Goal: Transaction & Acquisition: Purchase product/service

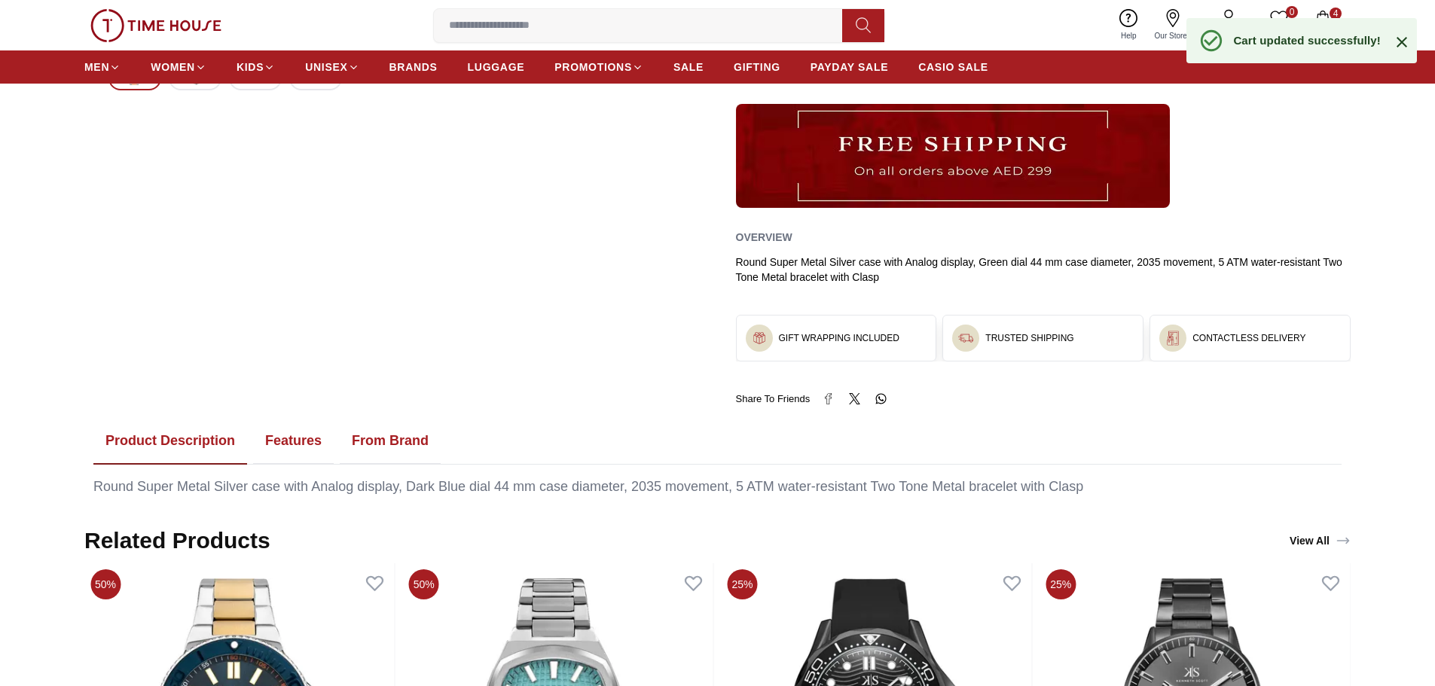
scroll to position [904, 0]
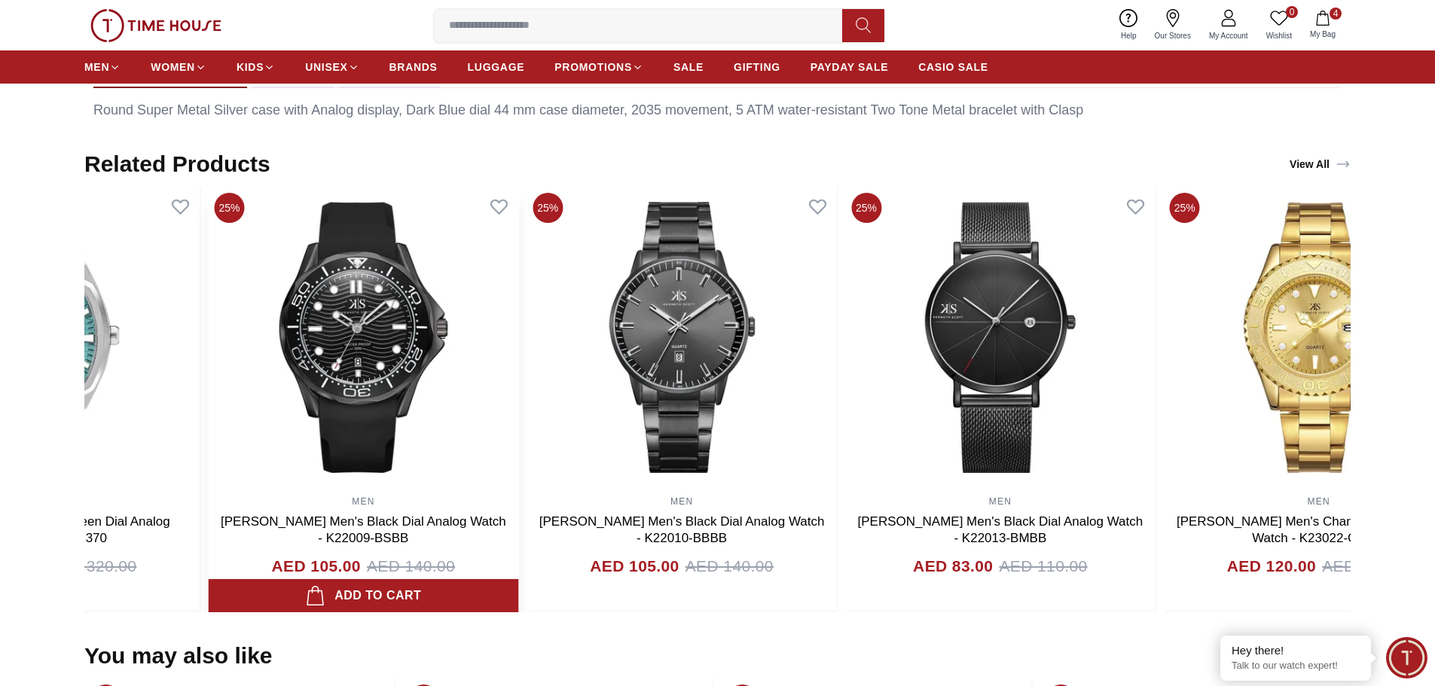
click at [501, 392] on img at bounding box center [364, 337] width 310 height 301
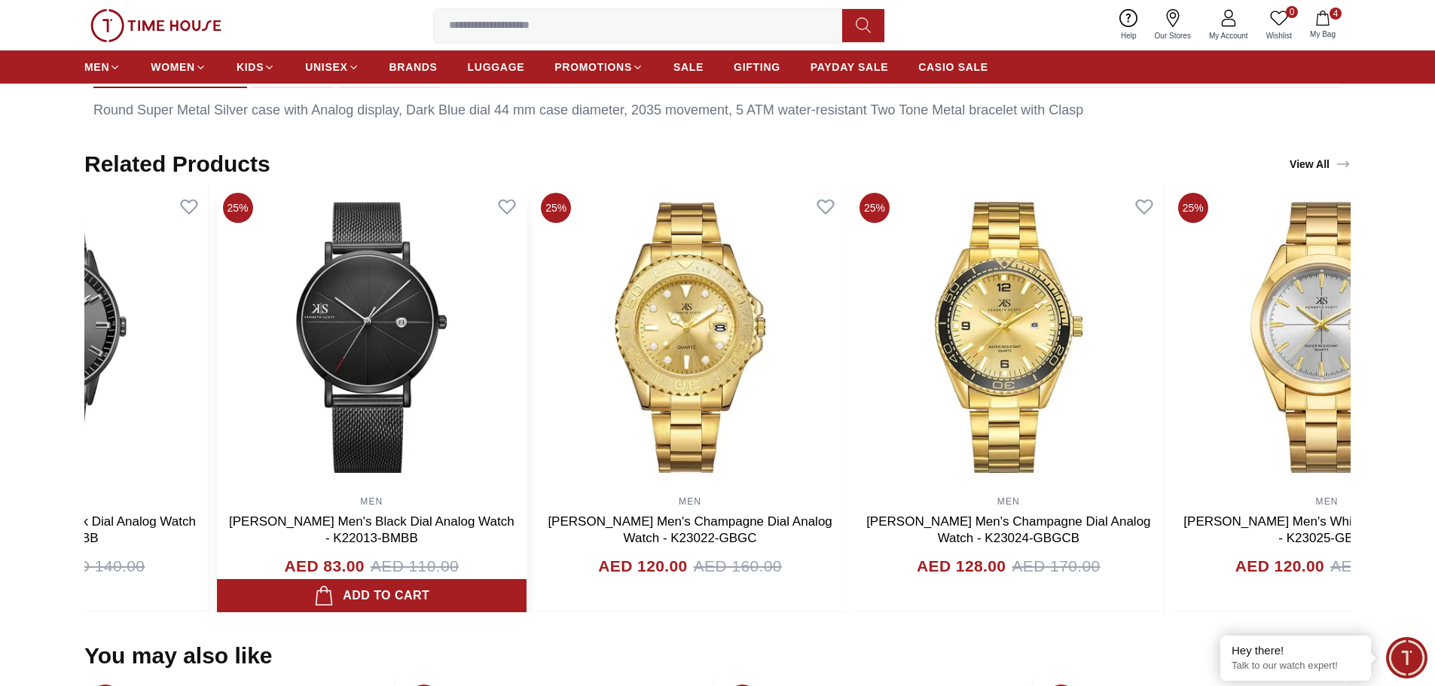
click at [361, 385] on img at bounding box center [371, 337] width 310 height 301
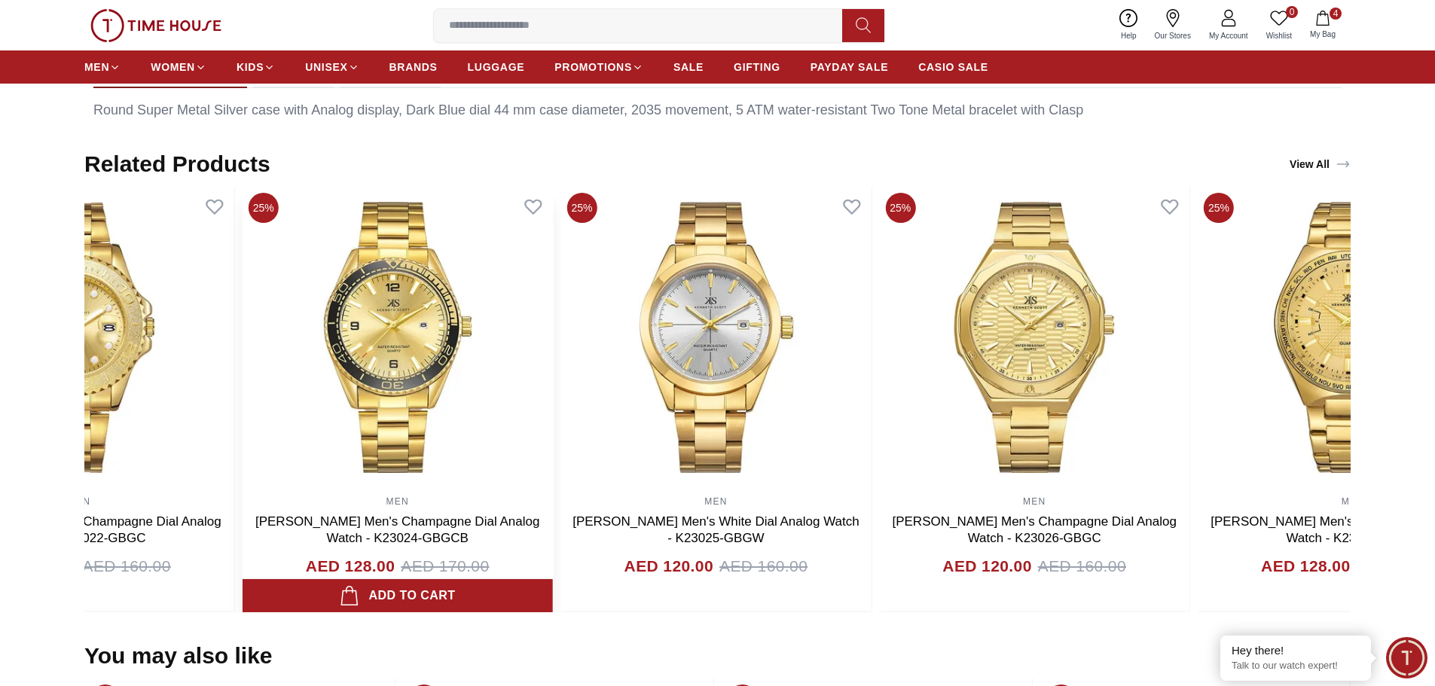
click at [468, 377] on img at bounding box center [398, 337] width 310 height 301
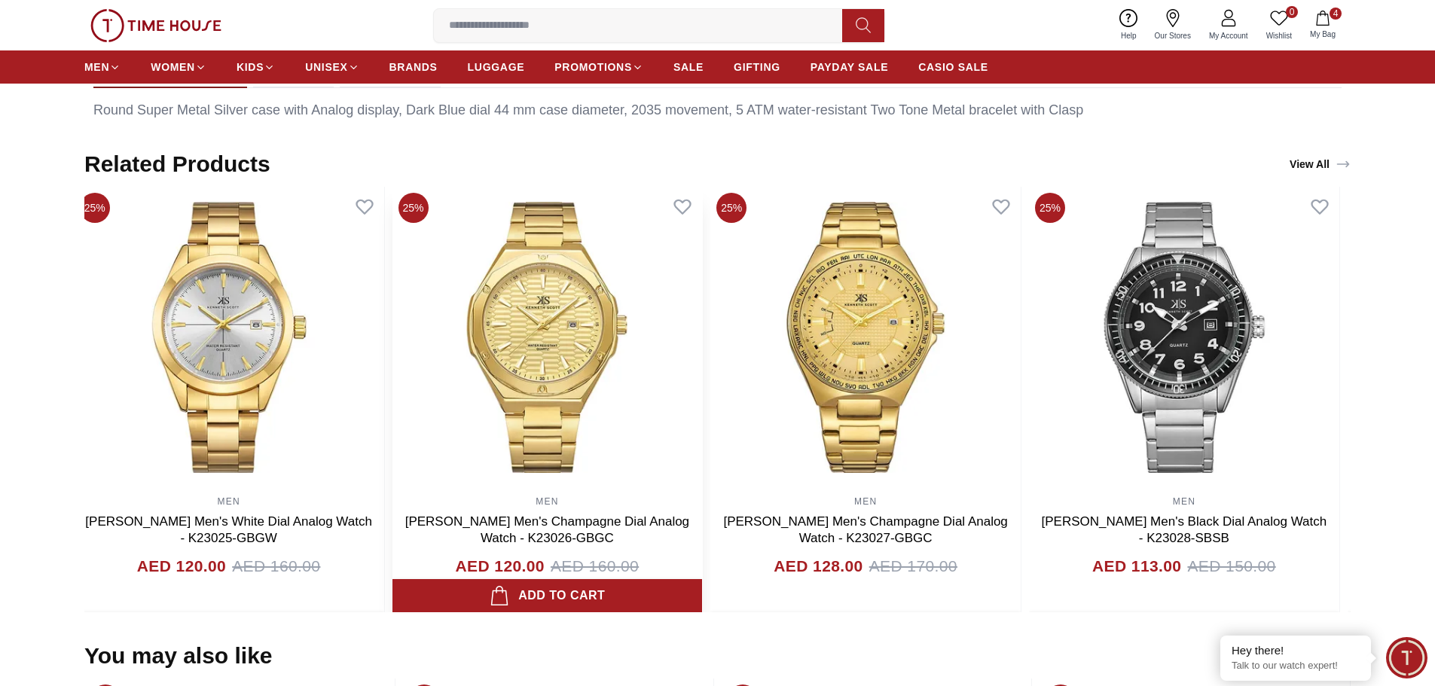
click at [612, 351] on img at bounding box center [547, 337] width 310 height 301
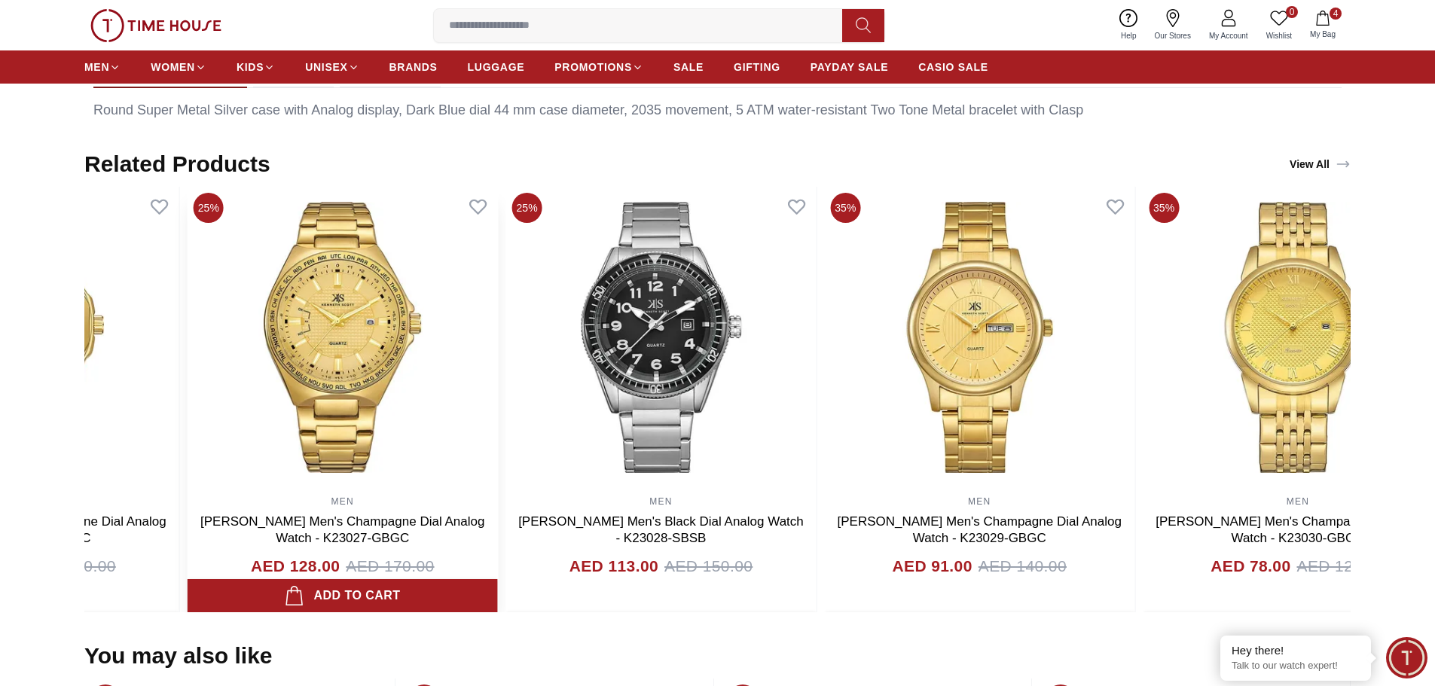
click at [276, 390] on img at bounding box center [343, 337] width 310 height 301
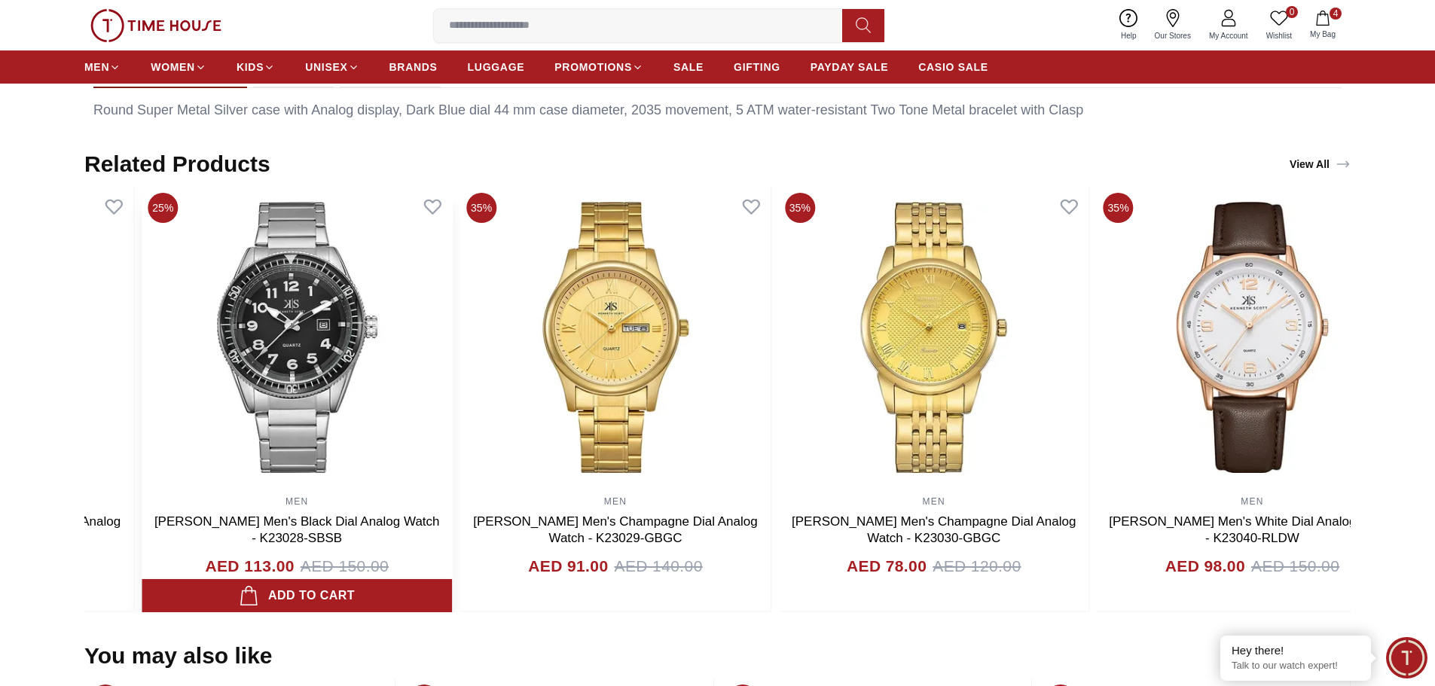
click at [285, 394] on img at bounding box center [297, 337] width 310 height 301
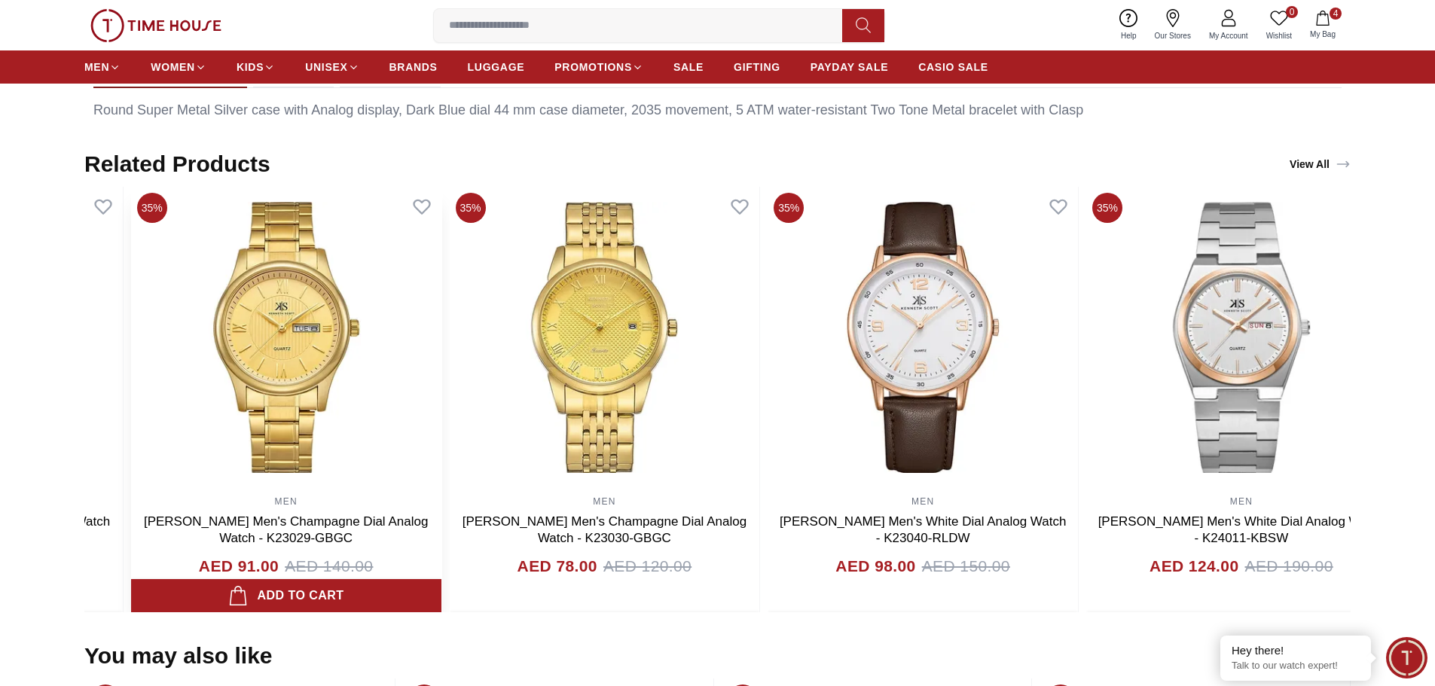
click at [351, 388] on img at bounding box center [286, 337] width 310 height 301
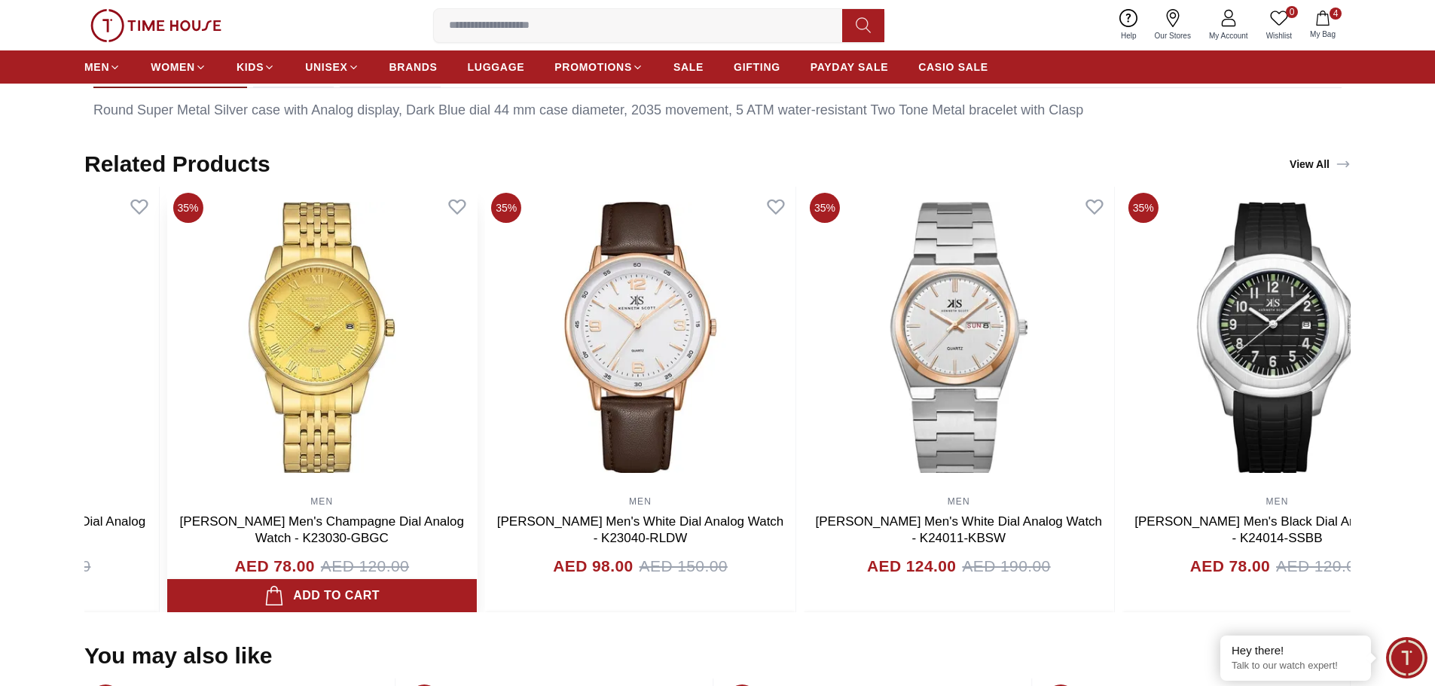
click at [361, 379] on img at bounding box center [321, 337] width 310 height 301
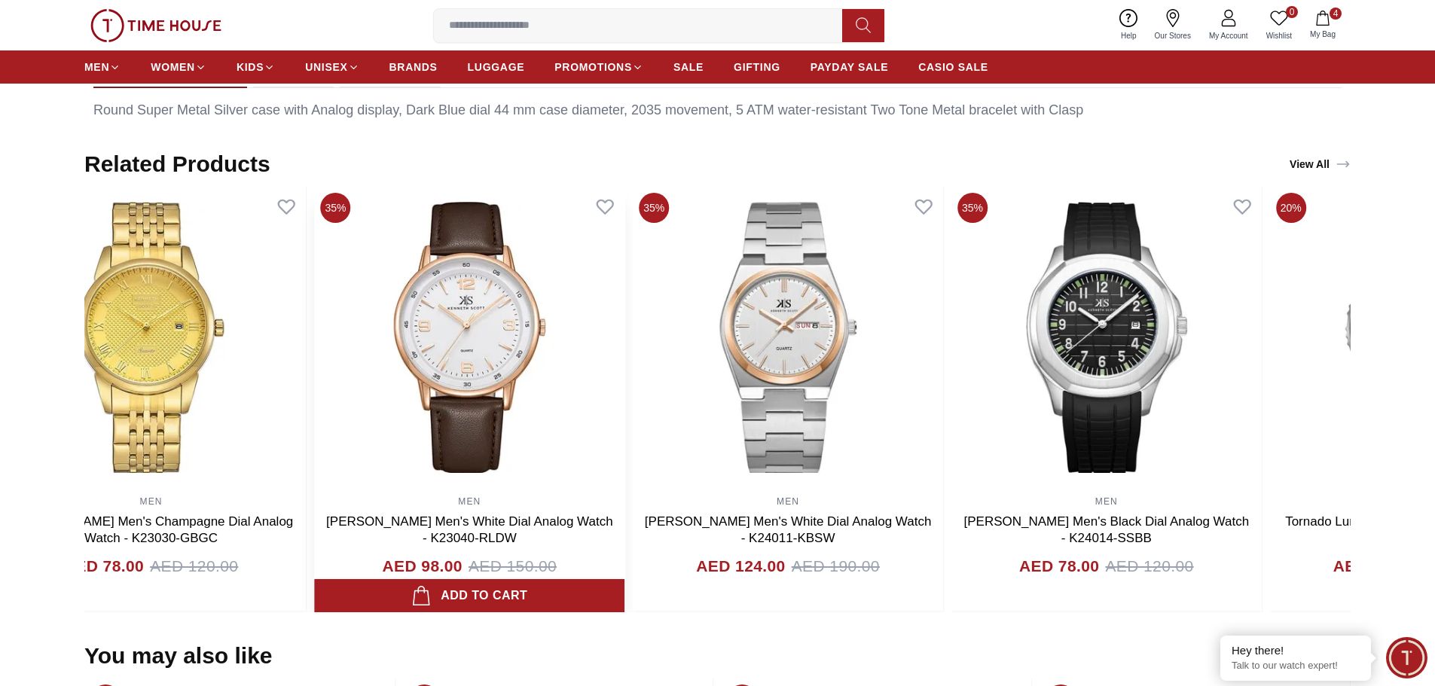
click at [314, 393] on img at bounding box center [469, 337] width 310 height 301
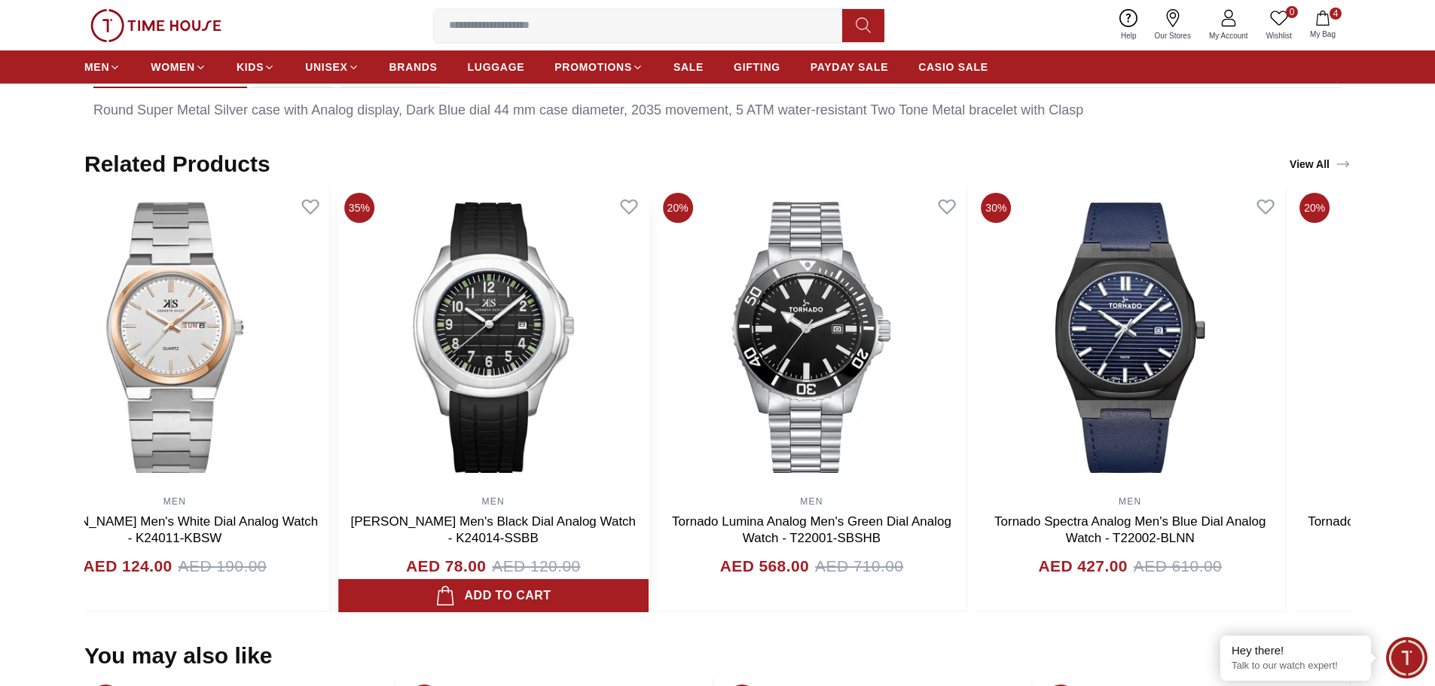
click at [340, 377] on img at bounding box center [493, 337] width 310 height 301
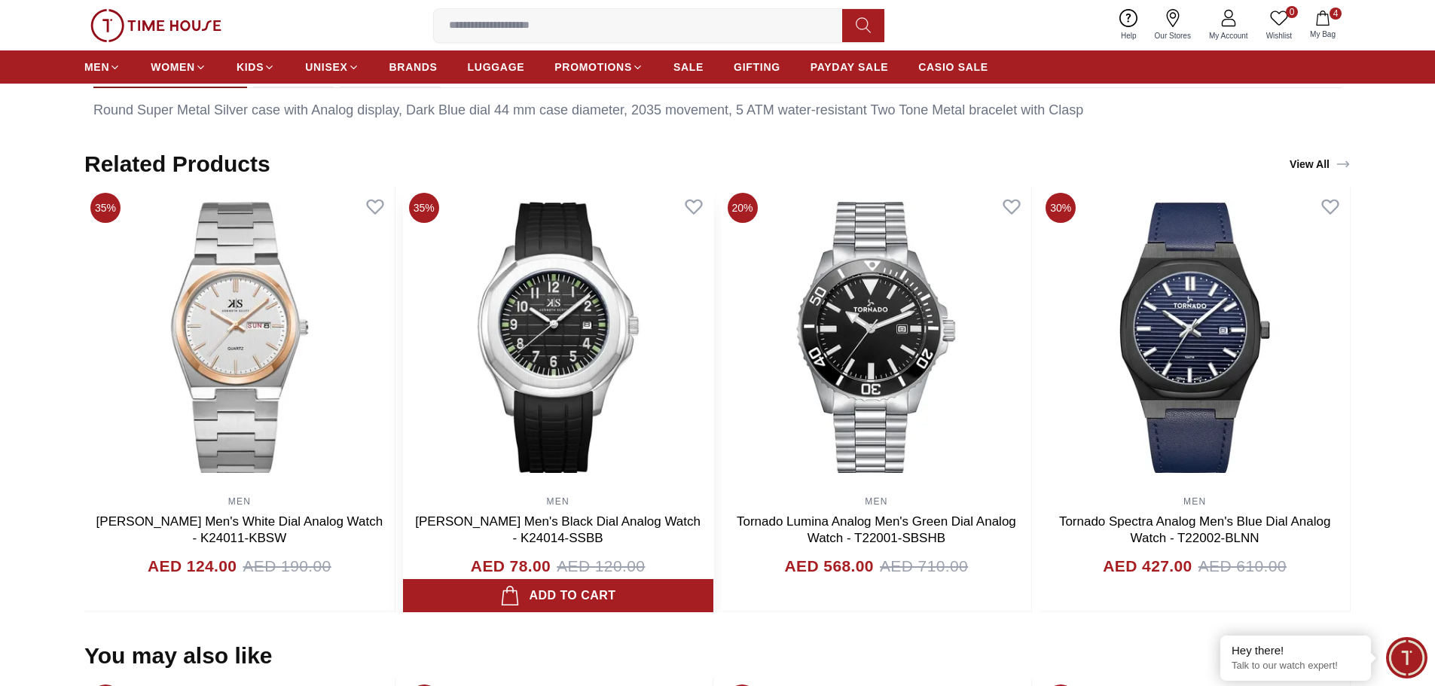
click at [403, 377] on img at bounding box center [558, 337] width 310 height 301
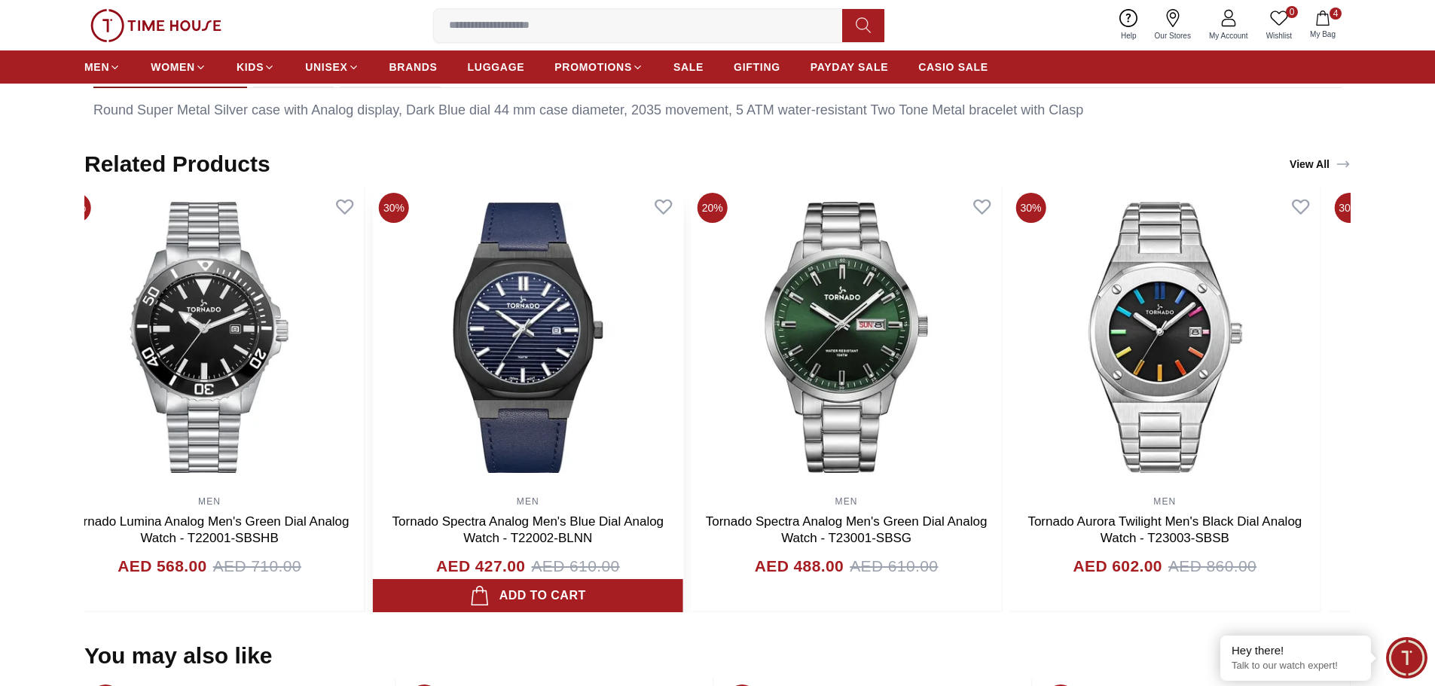
click at [454, 337] on img at bounding box center [528, 337] width 310 height 301
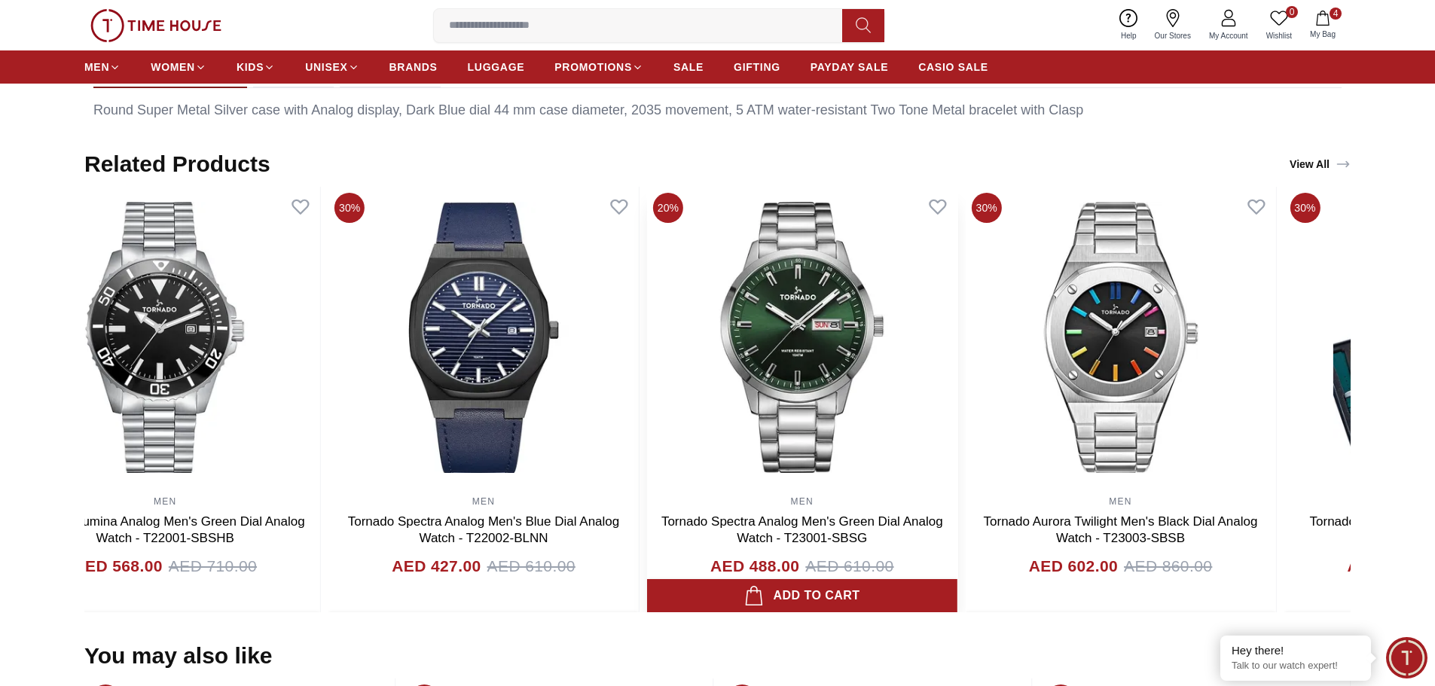
click at [647, 322] on img at bounding box center [802, 337] width 310 height 301
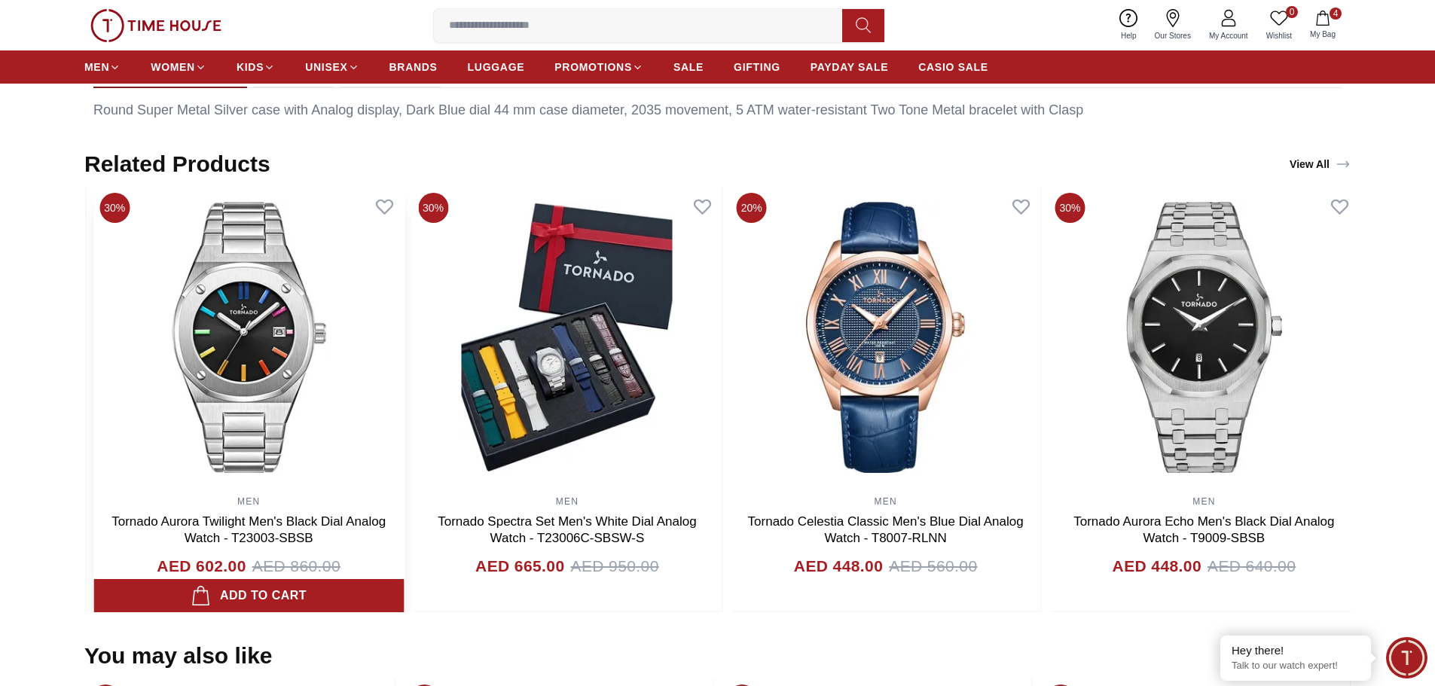
click at [149, 343] on img at bounding box center [248, 337] width 310 height 301
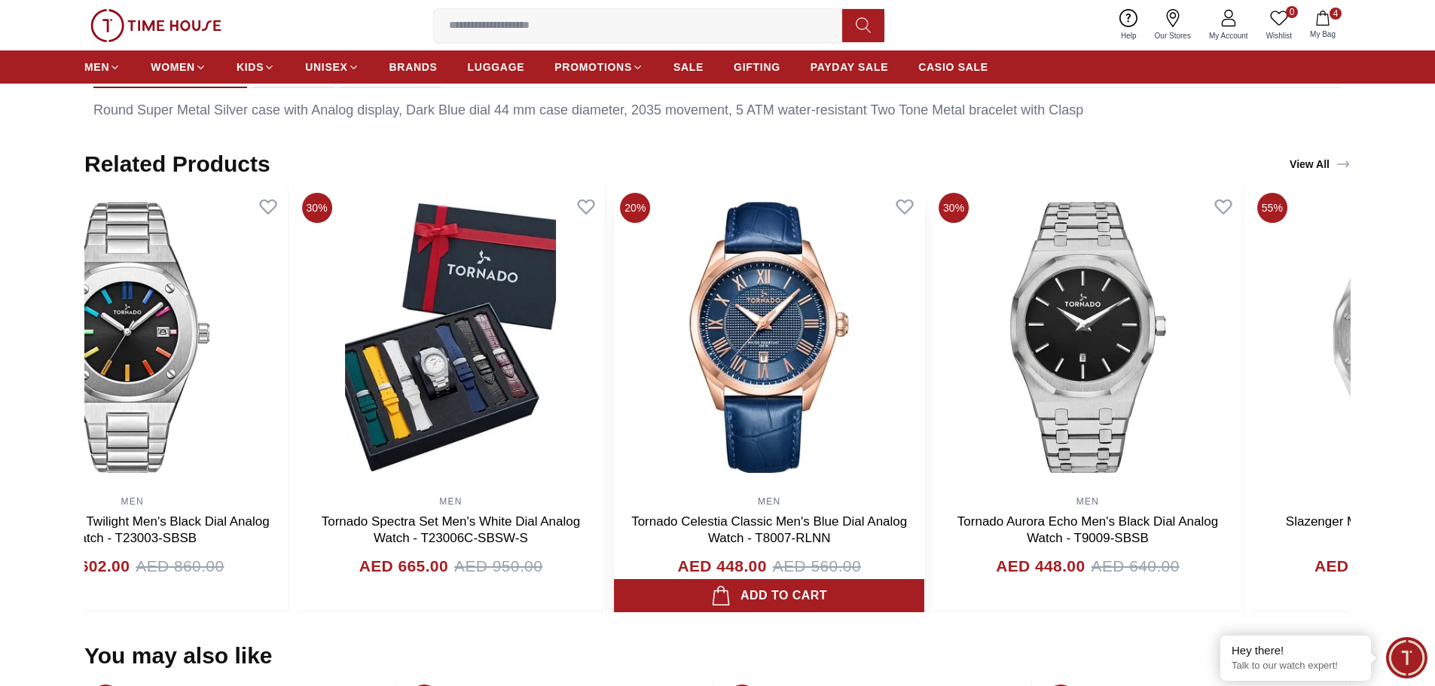
click at [614, 343] on img at bounding box center [769, 337] width 310 height 301
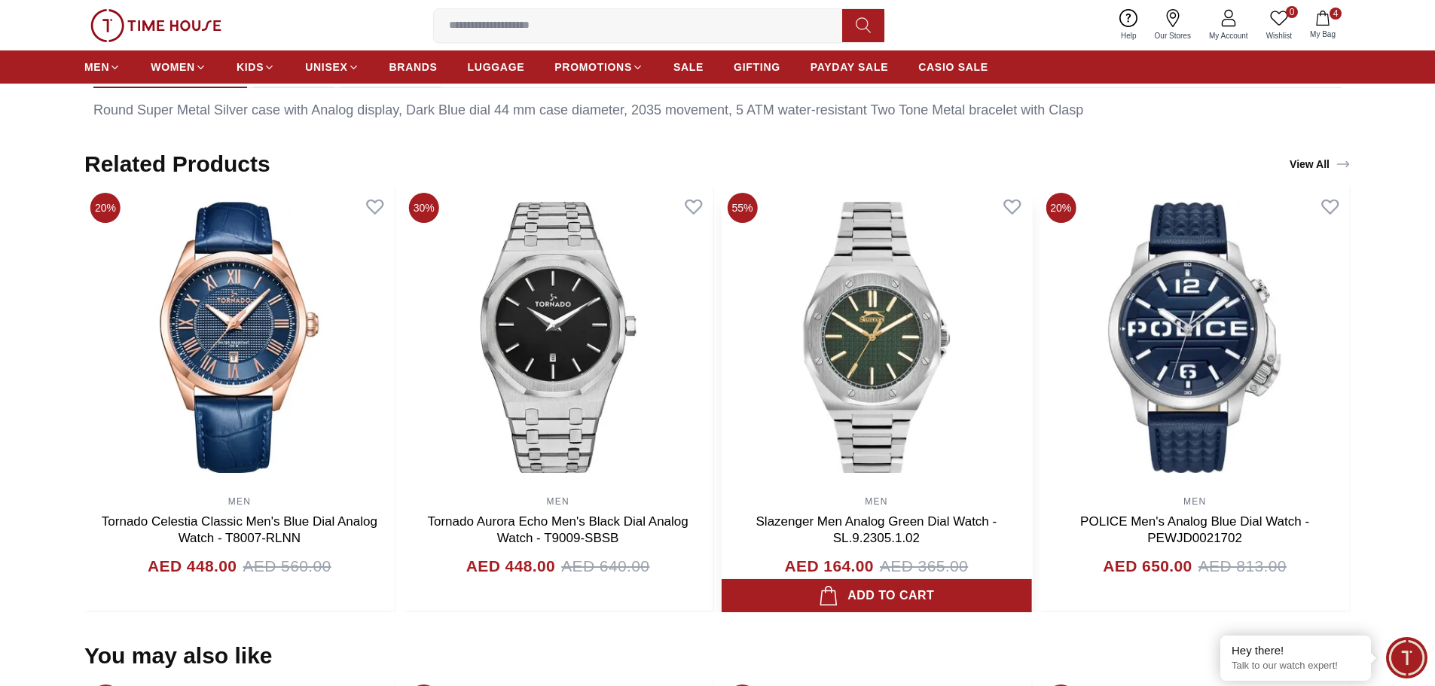
click at [868, 365] on img at bounding box center [877, 337] width 310 height 301
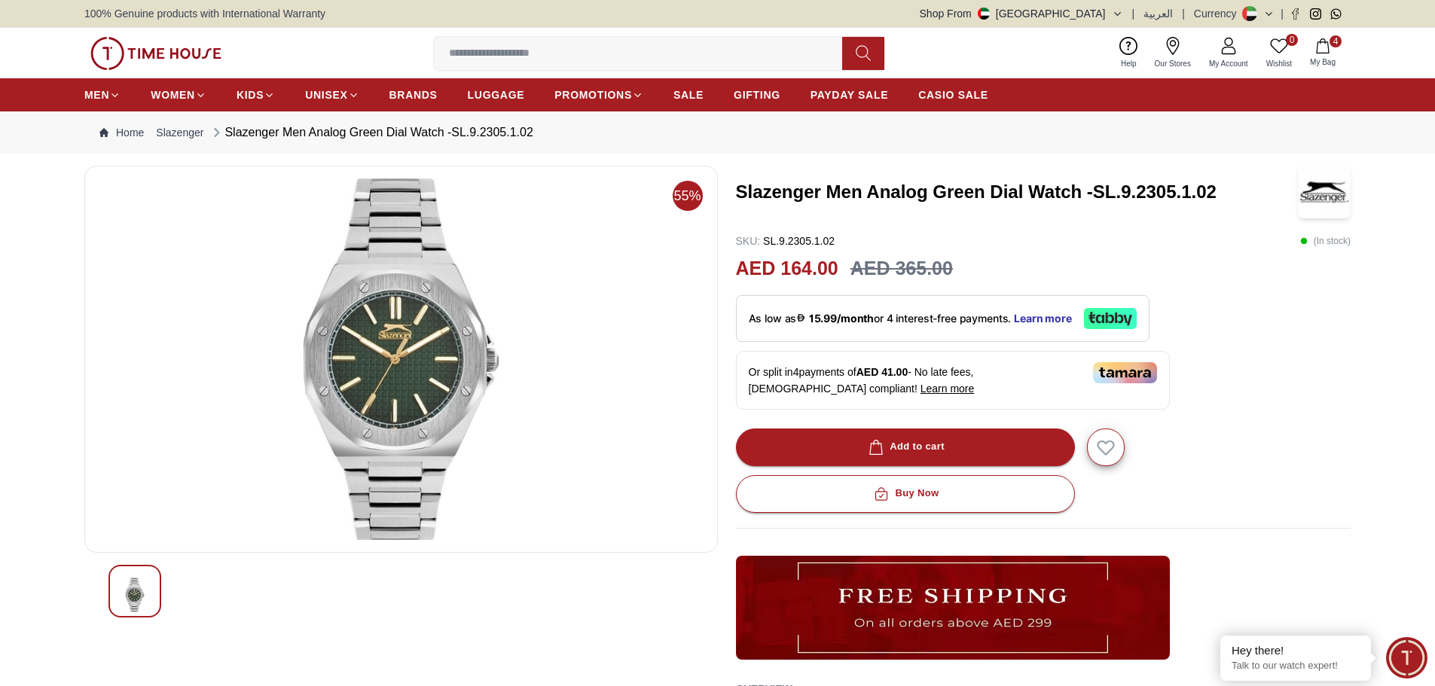
click at [429, 359] on img at bounding box center [401, 360] width 608 height 362
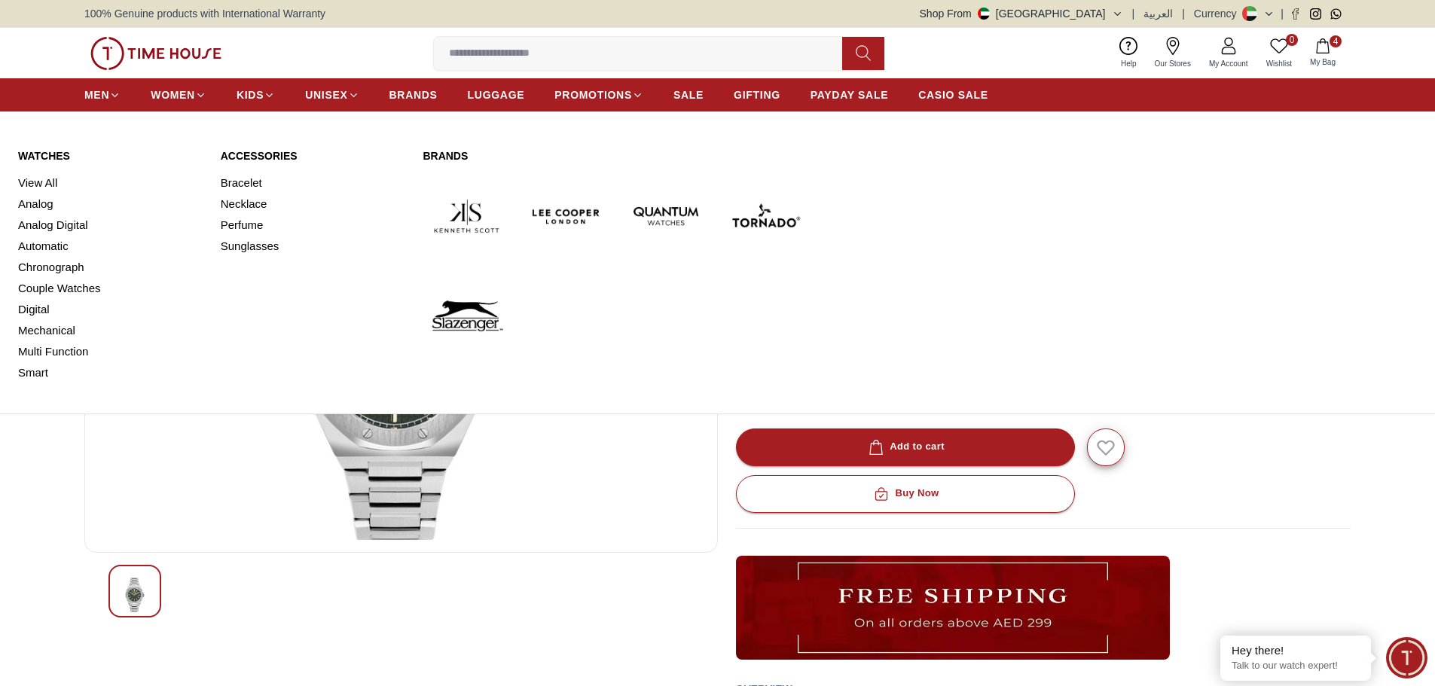
click at [572, 207] on img at bounding box center [566, 215] width 87 height 87
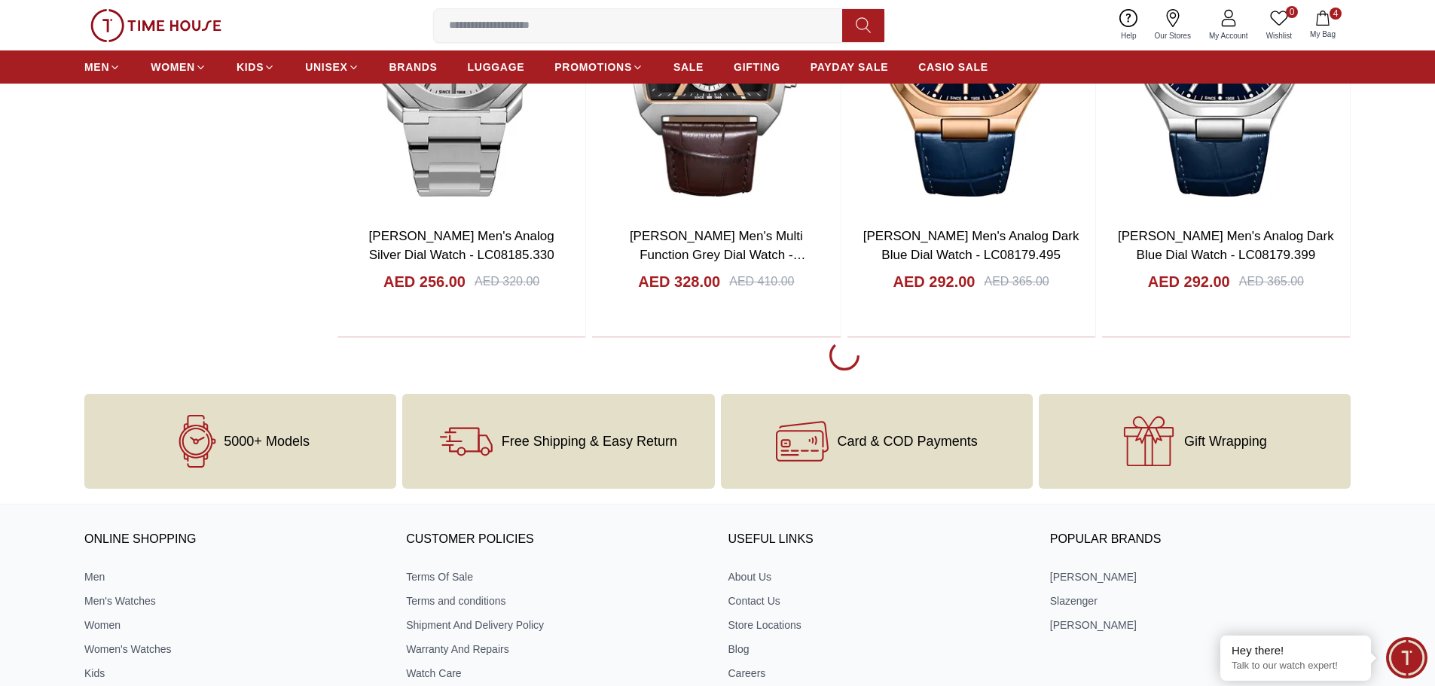
scroll to position [2862, 0]
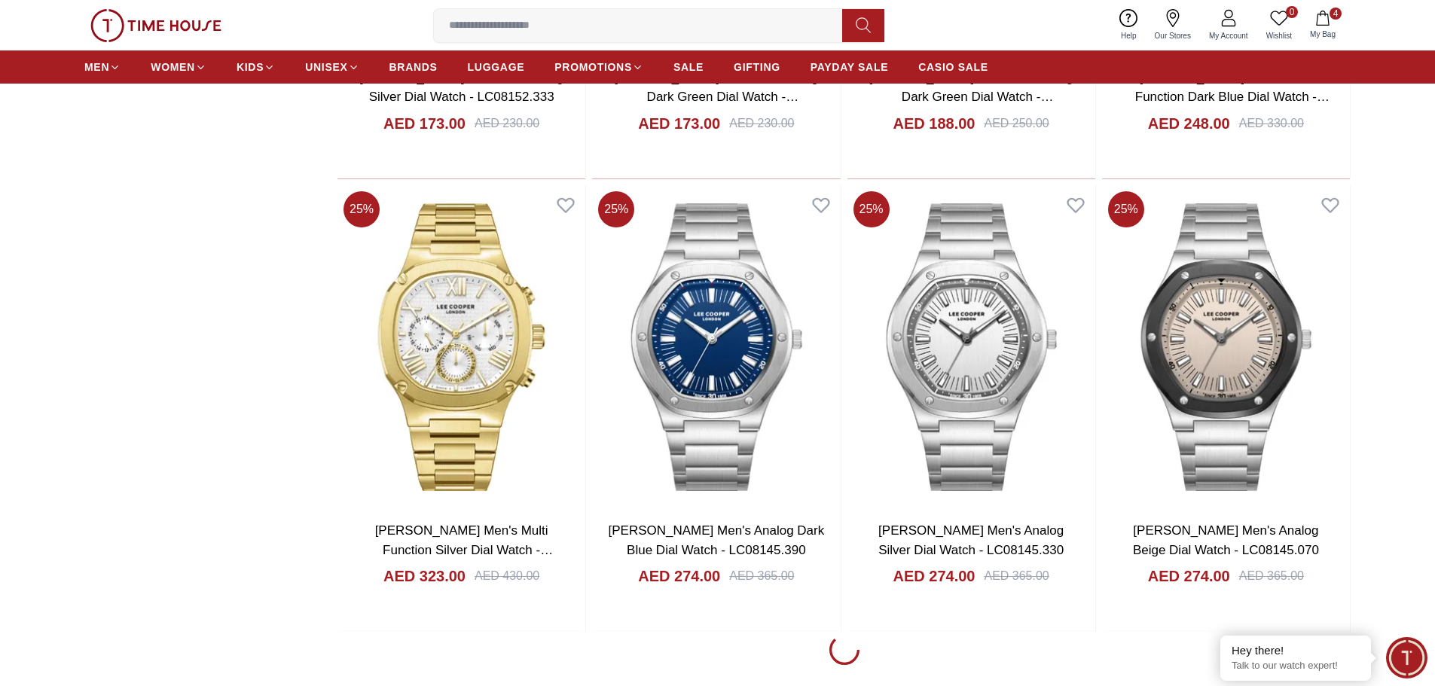
scroll to position [7081, 0]
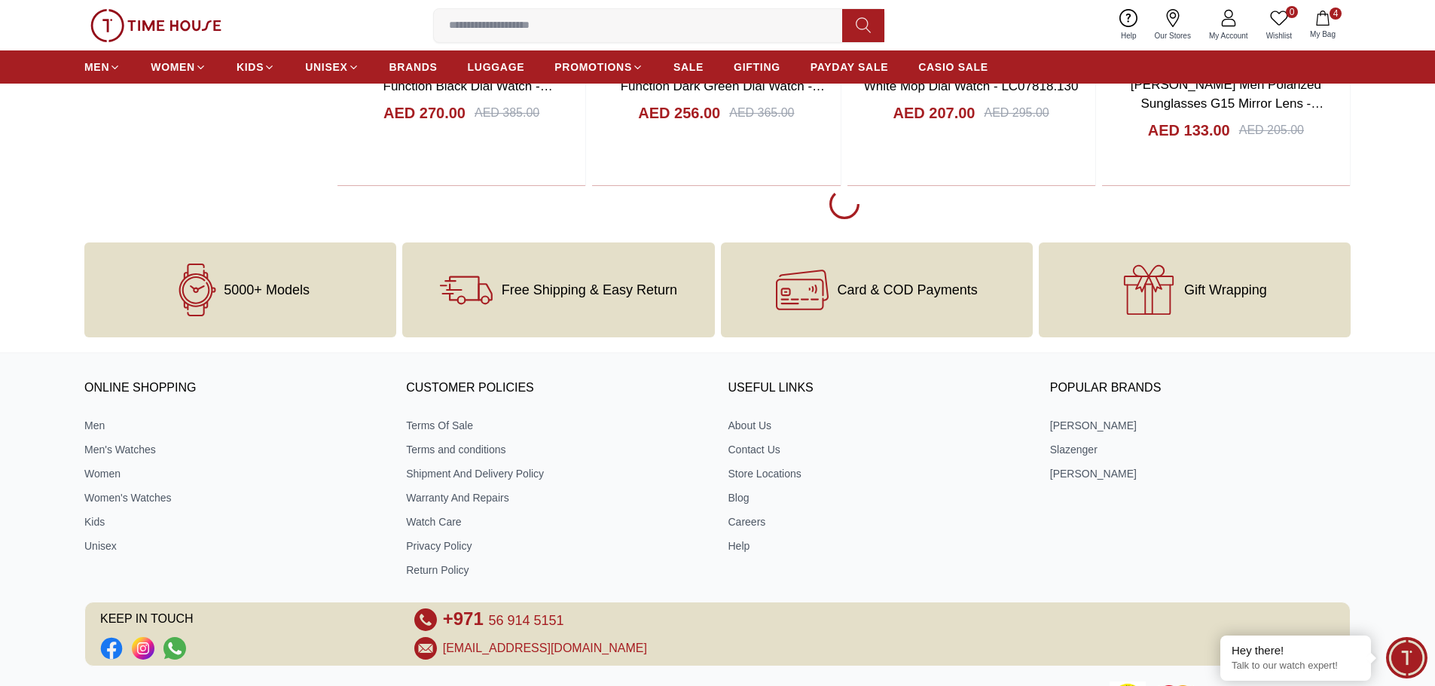
scroll to position [12052, 0]
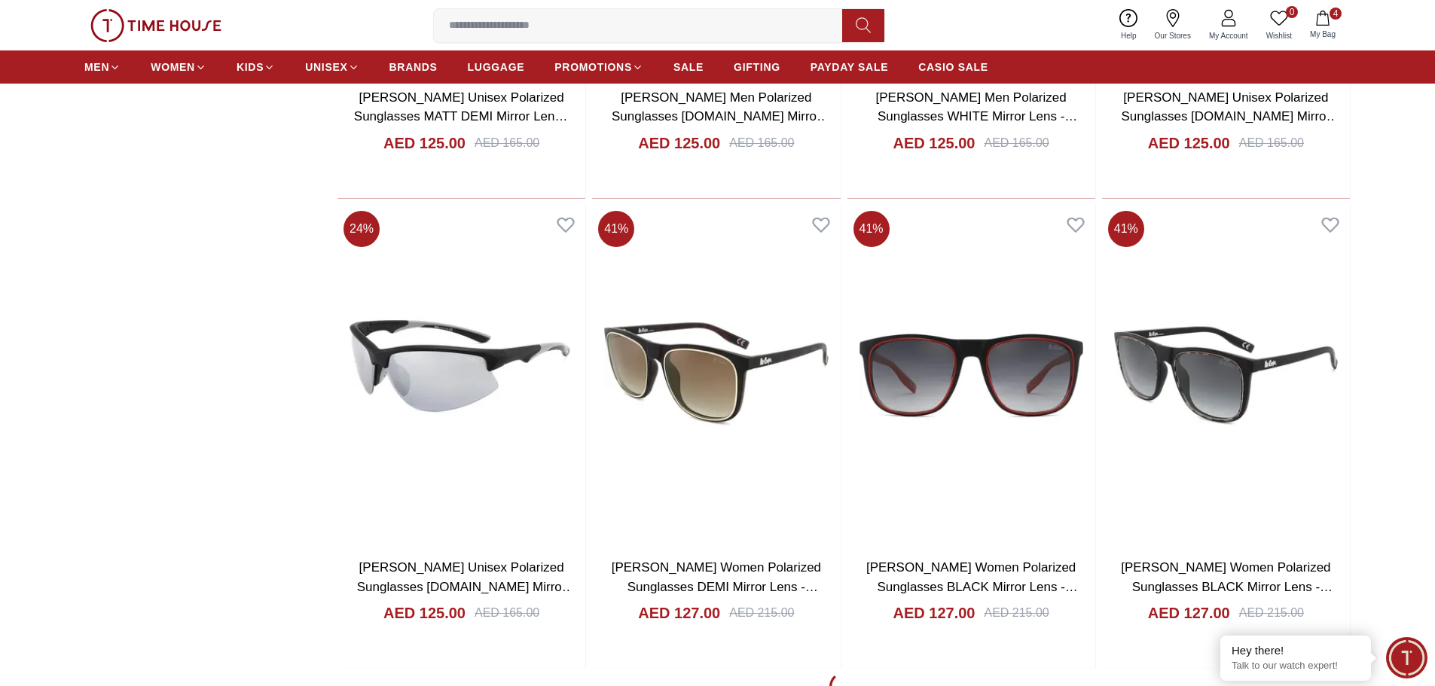
scroll to position [16496, 0]
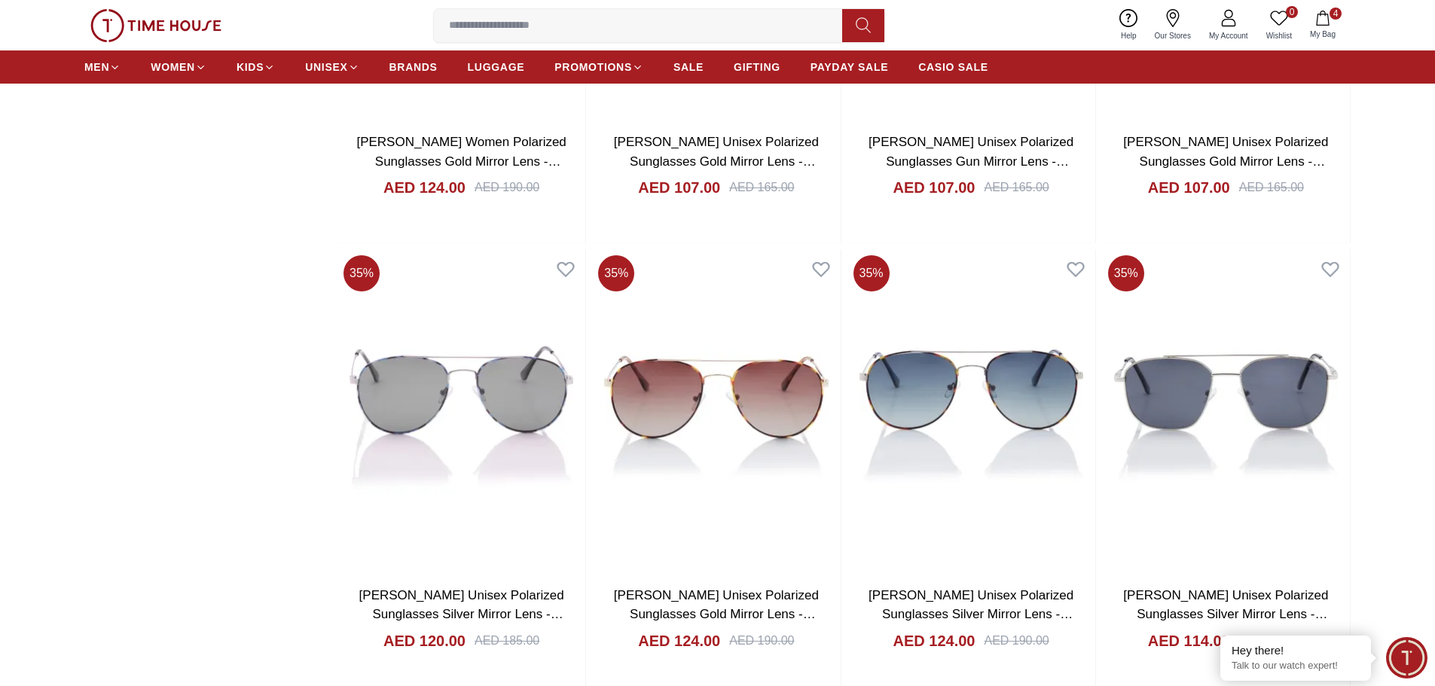
scroll to position [21016, 0]
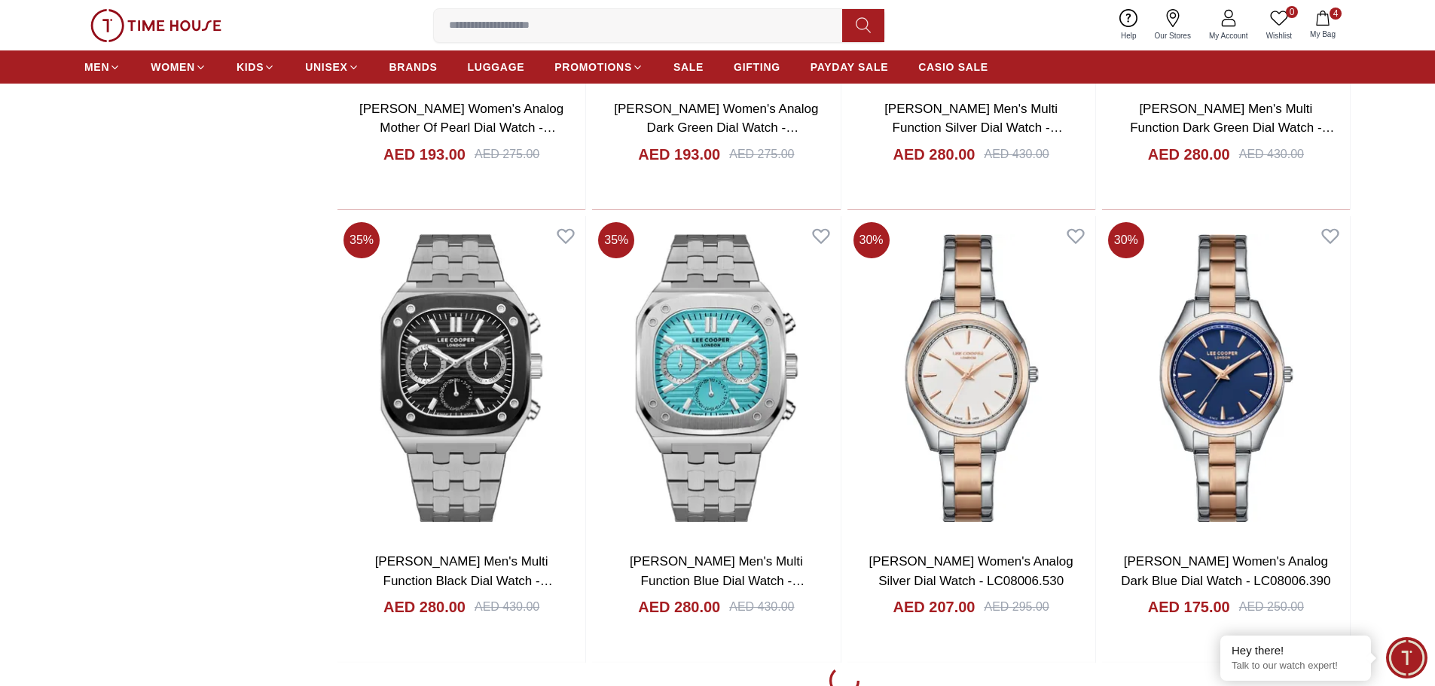
scroll to position [25384, 0]
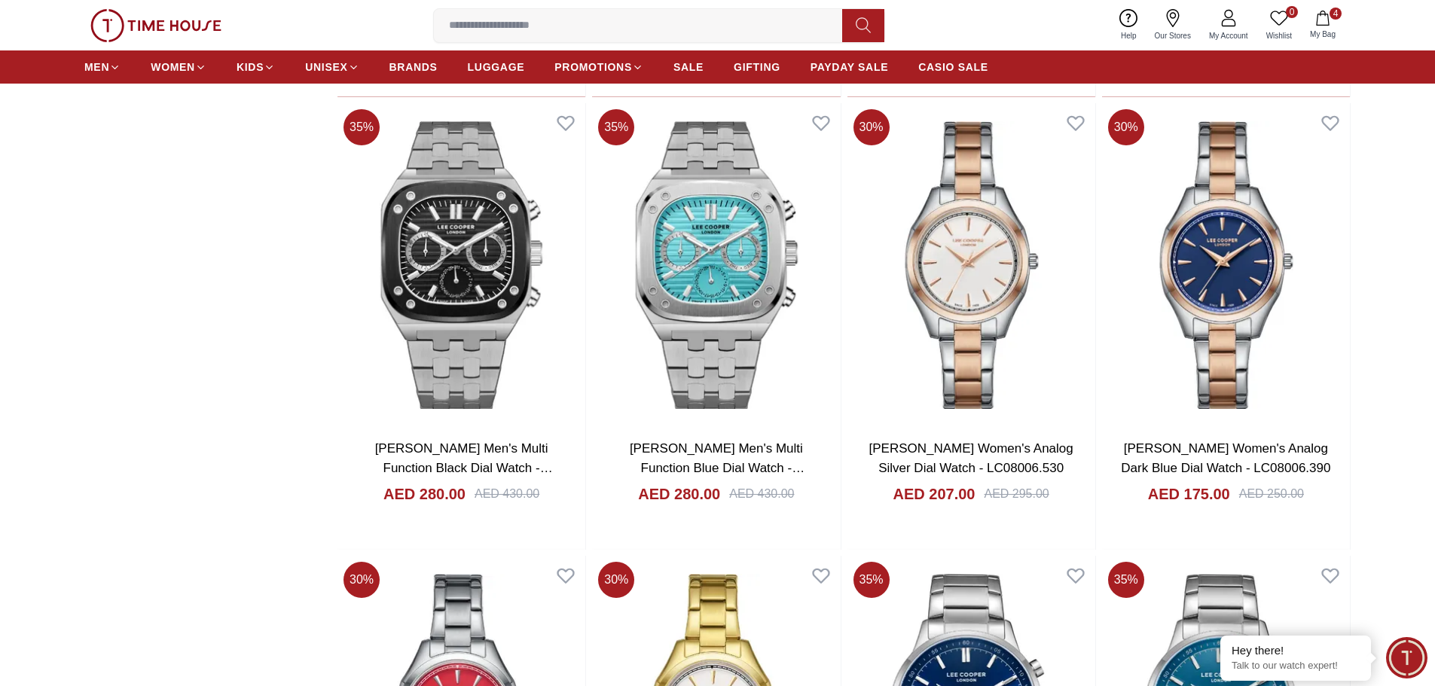
scroll to position [25836, 0]
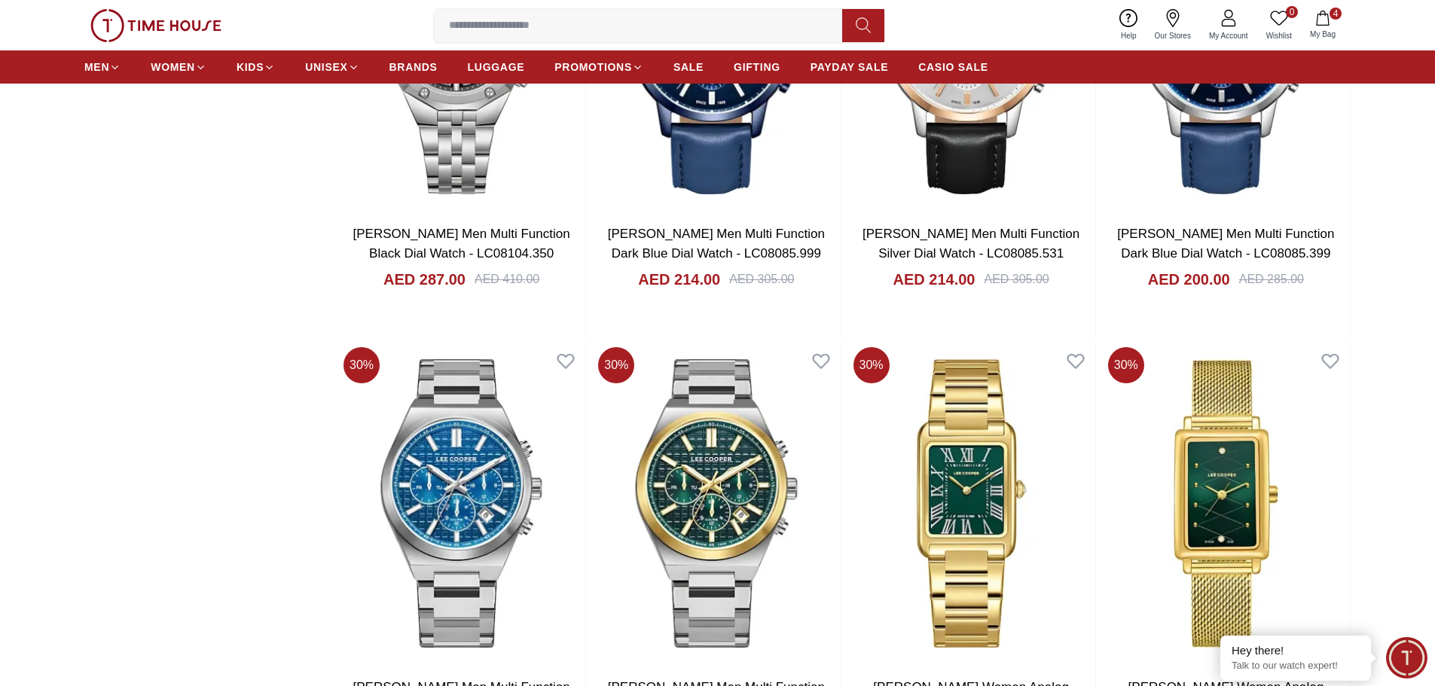
scroll to position [29904, 0]
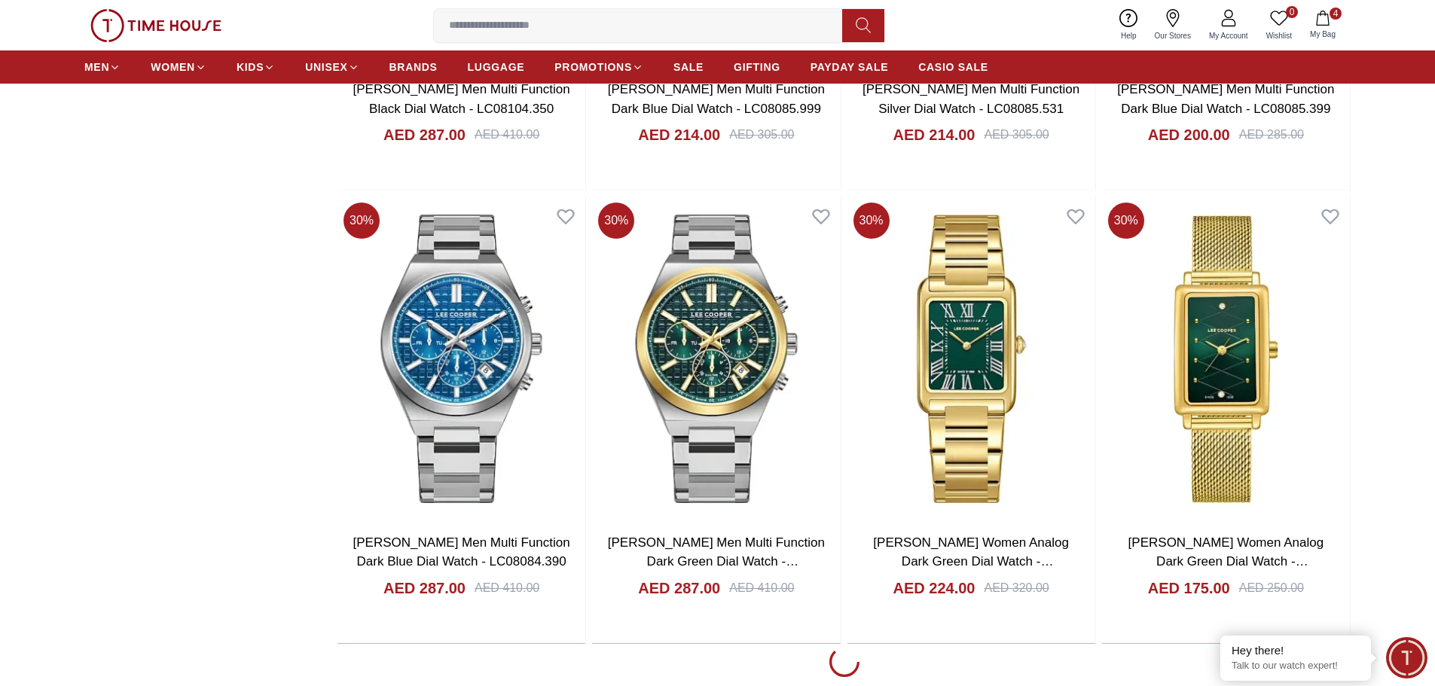
scroll to position [30431, 0]
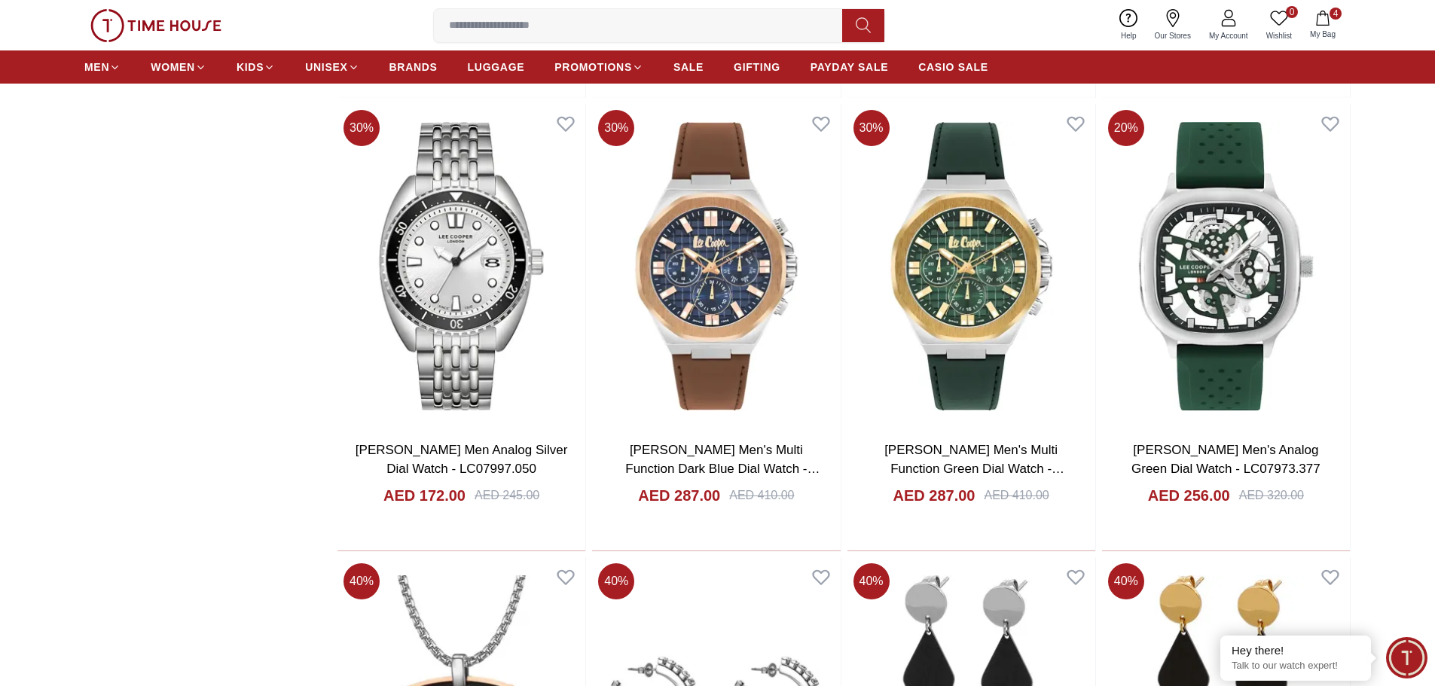
scroll to position [30883, 0]
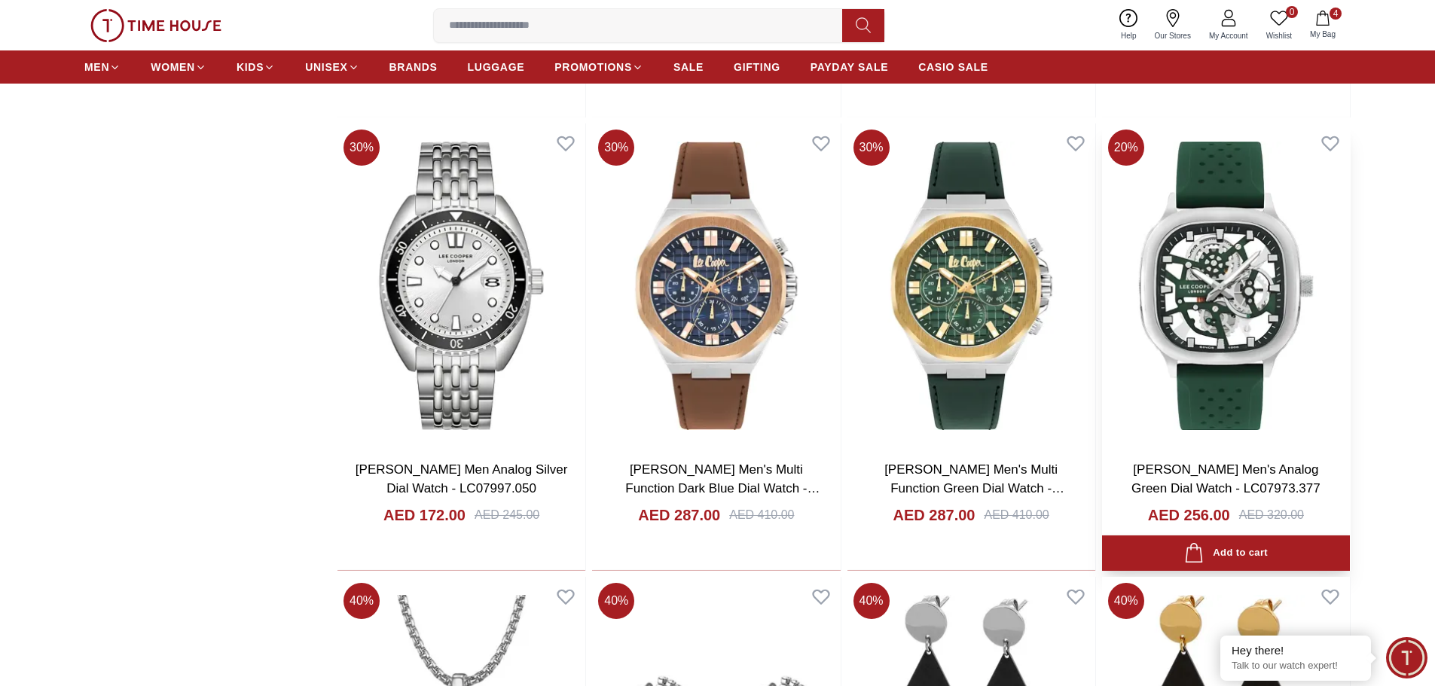
click at [1227, 285] on img at bounding box center [1226, 286] width 248 height 324
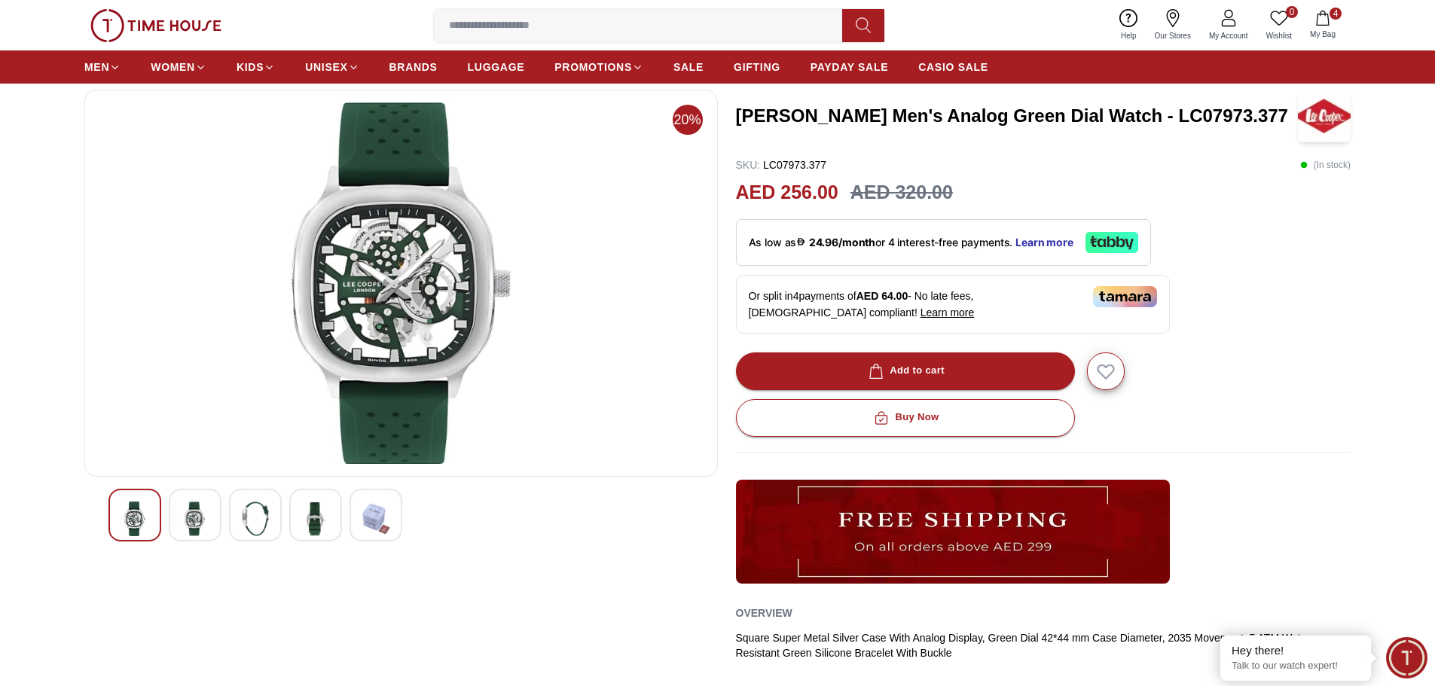
scroll to position [75, 0]
click at [184, 517] on img at bounding box center [195, 519] width 27 height 35
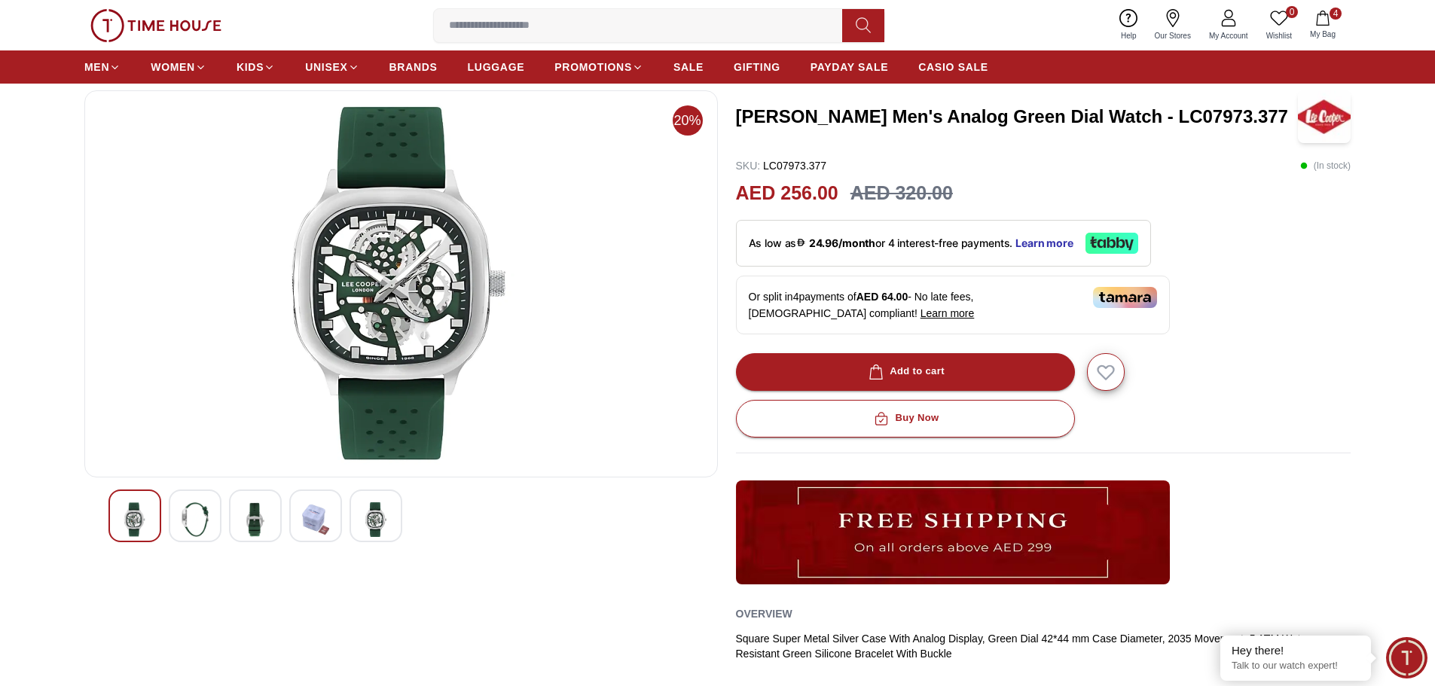
click at [184, 514] on img at bounding box center [195, 519] width 27 height 35
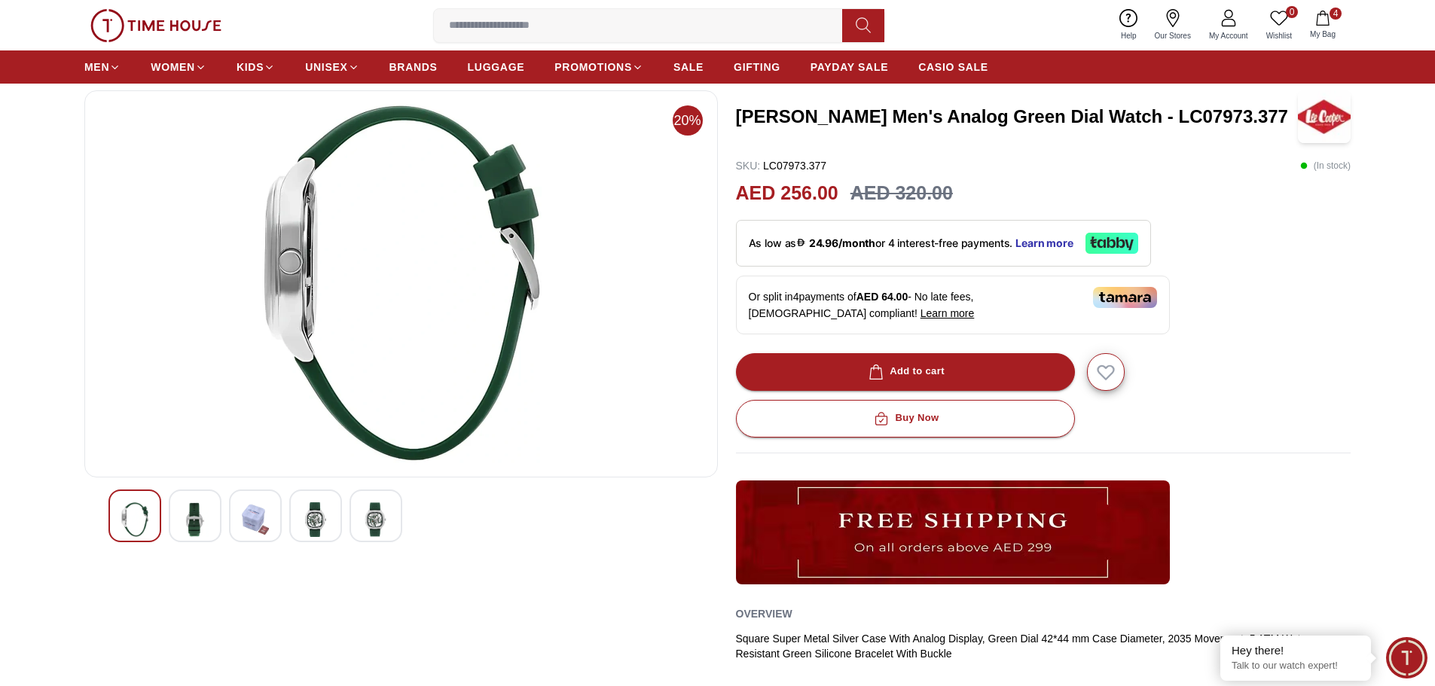
click at [261, 508] on img at bounding box center [255, 519] width 27 height 35
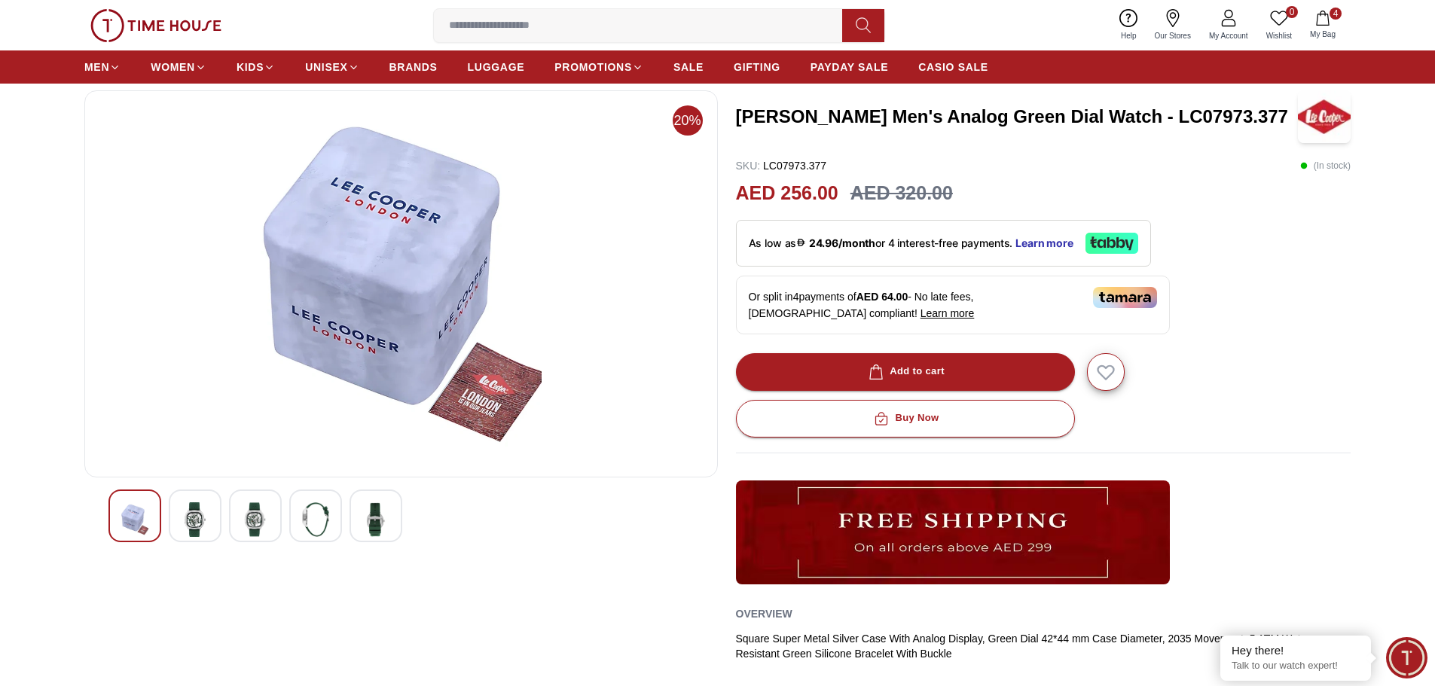
click at [308, 511] on img at bounding box center [315, 519] width 27 height 35
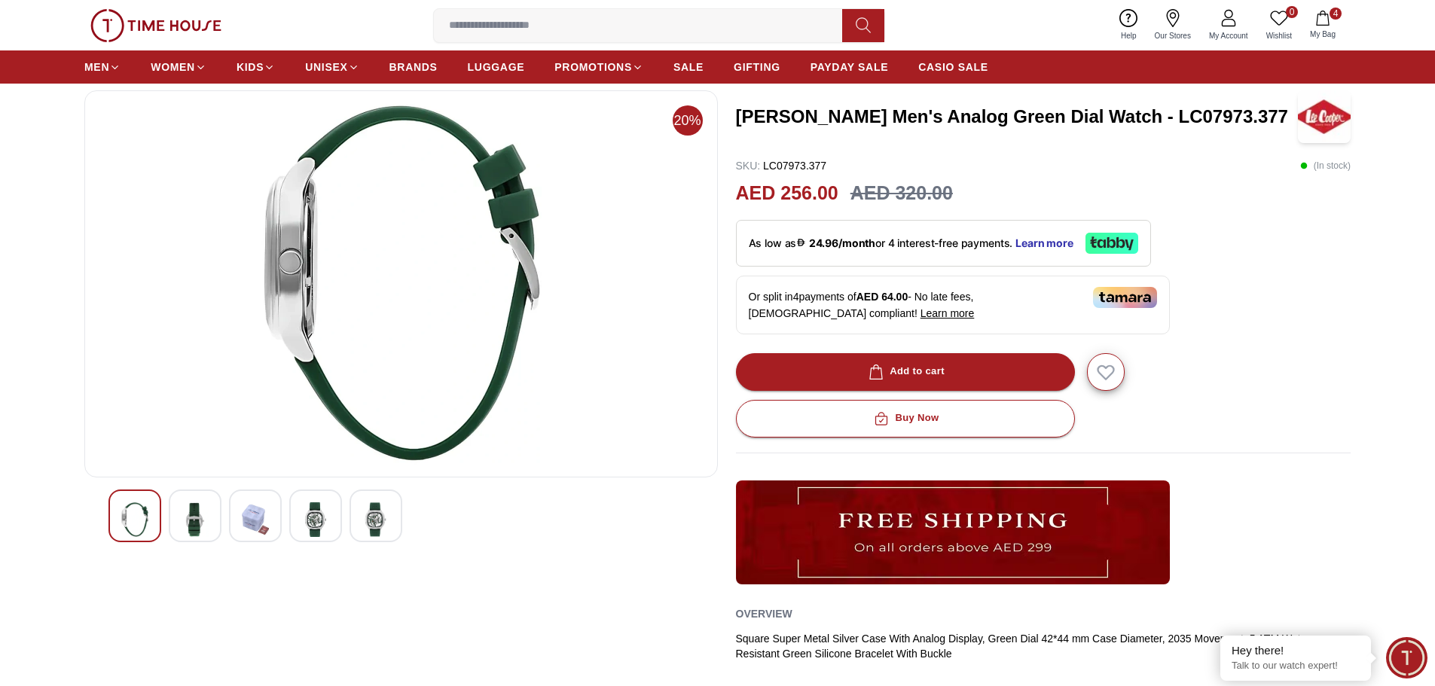
click at [371, 511] on img at bounding box center [375, 519] width 27 height 35
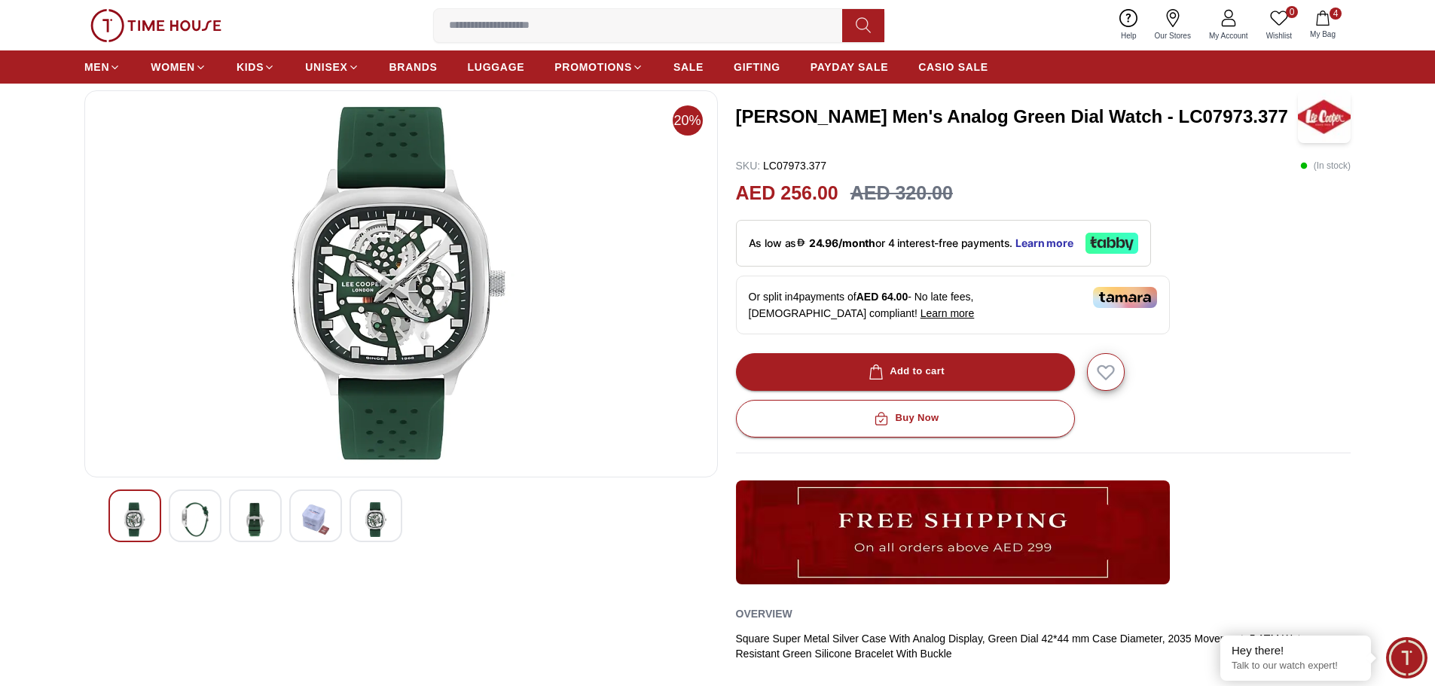
click at [306, 514] on img at bounding box center [315, 519] width 27 height 35
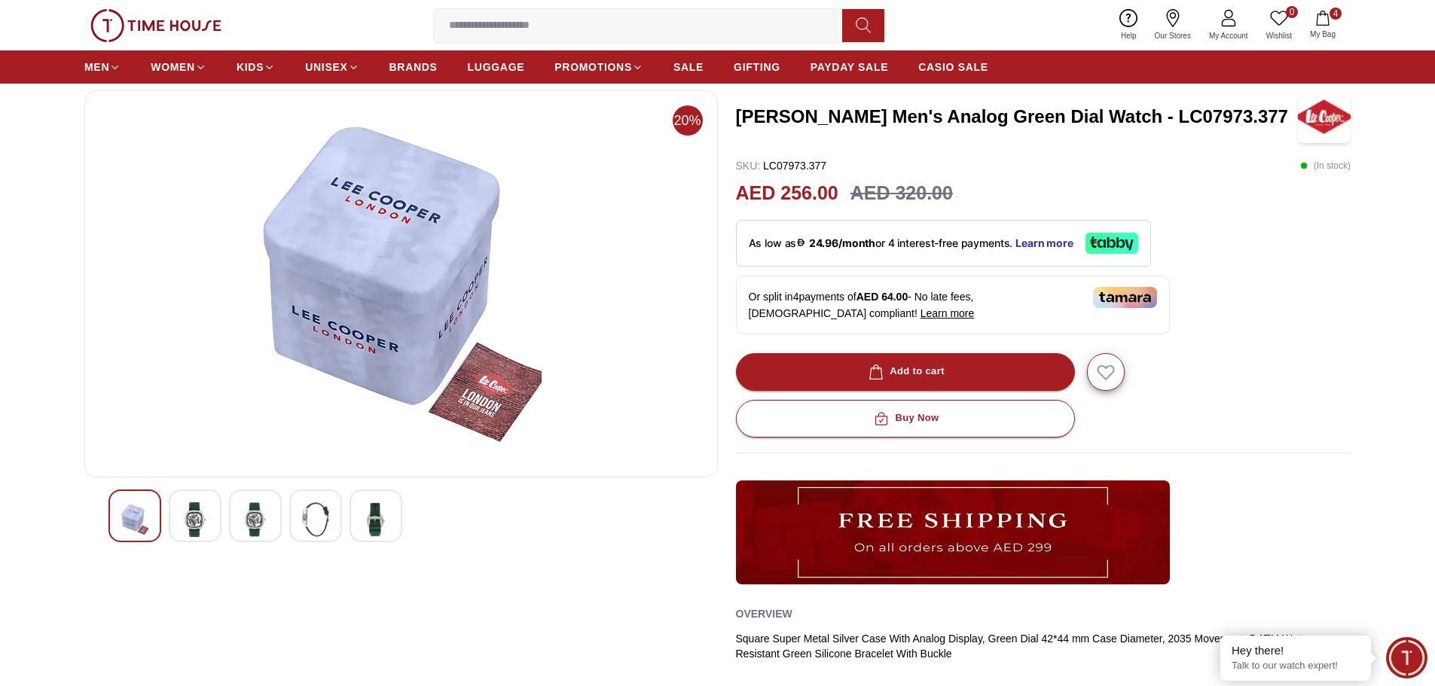
click at [263, 518] on img at bounding box center [255, 519] width 27 height 35
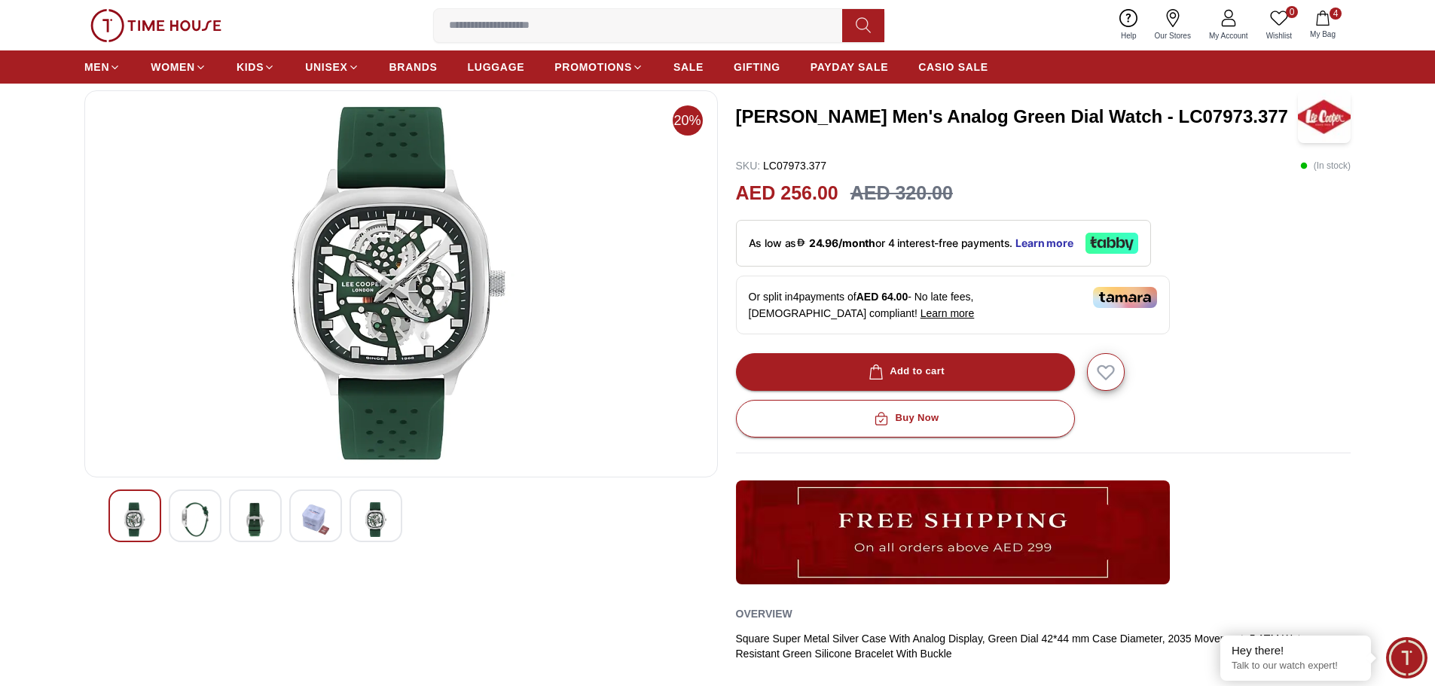
click at [197, 515] on img at bounding box center [195, 519] width 27 height 35
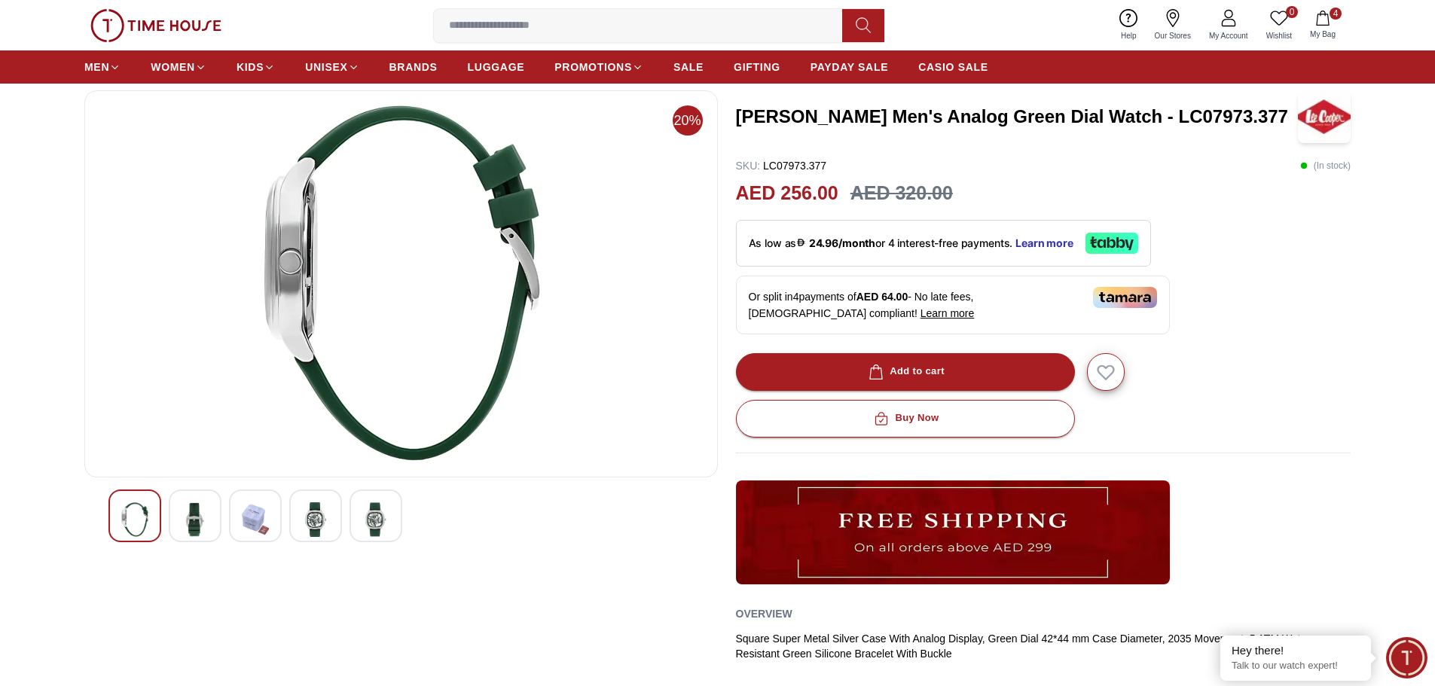
click at [120, 514] on div at bounding box center [134, 516] width 53 height 53
click at [188, 514] on img at bounding box center [195, 519] width 27 height 35
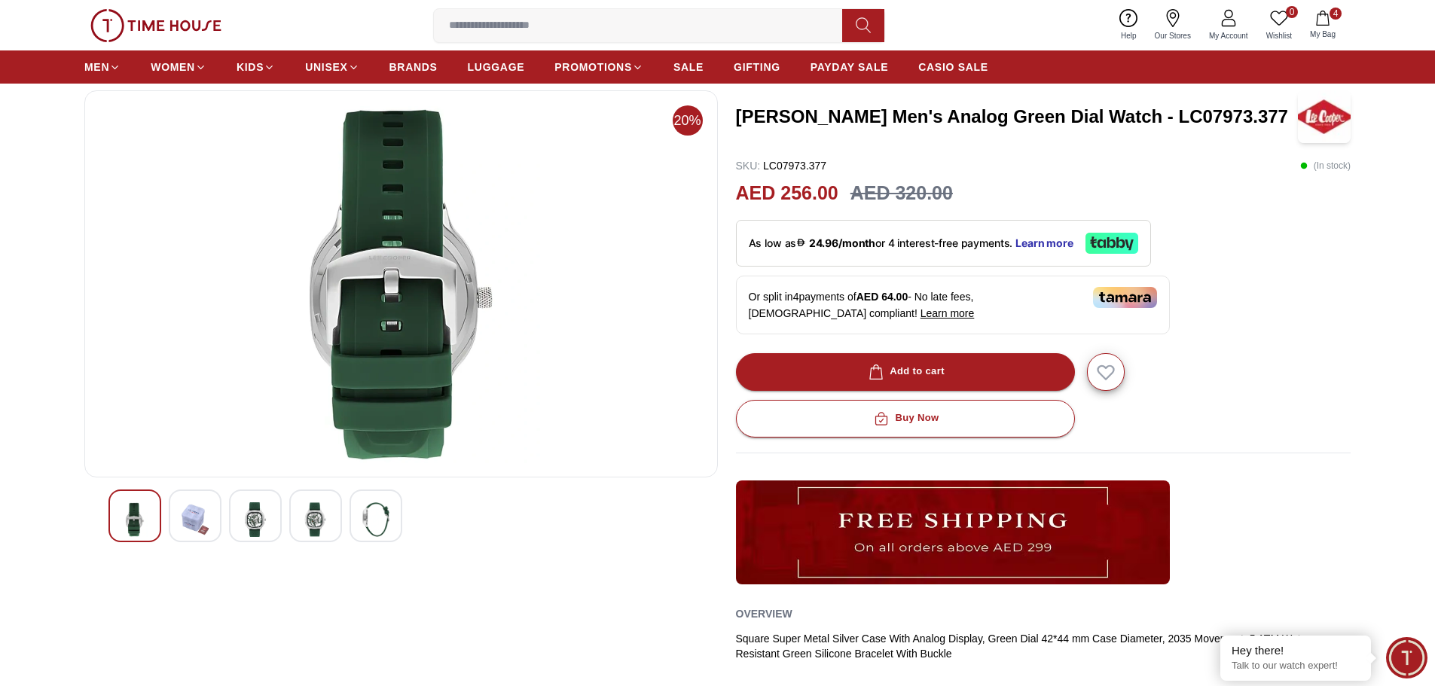
click at [247, 517] on img at bounding box center [255, 519] width 27 height 35
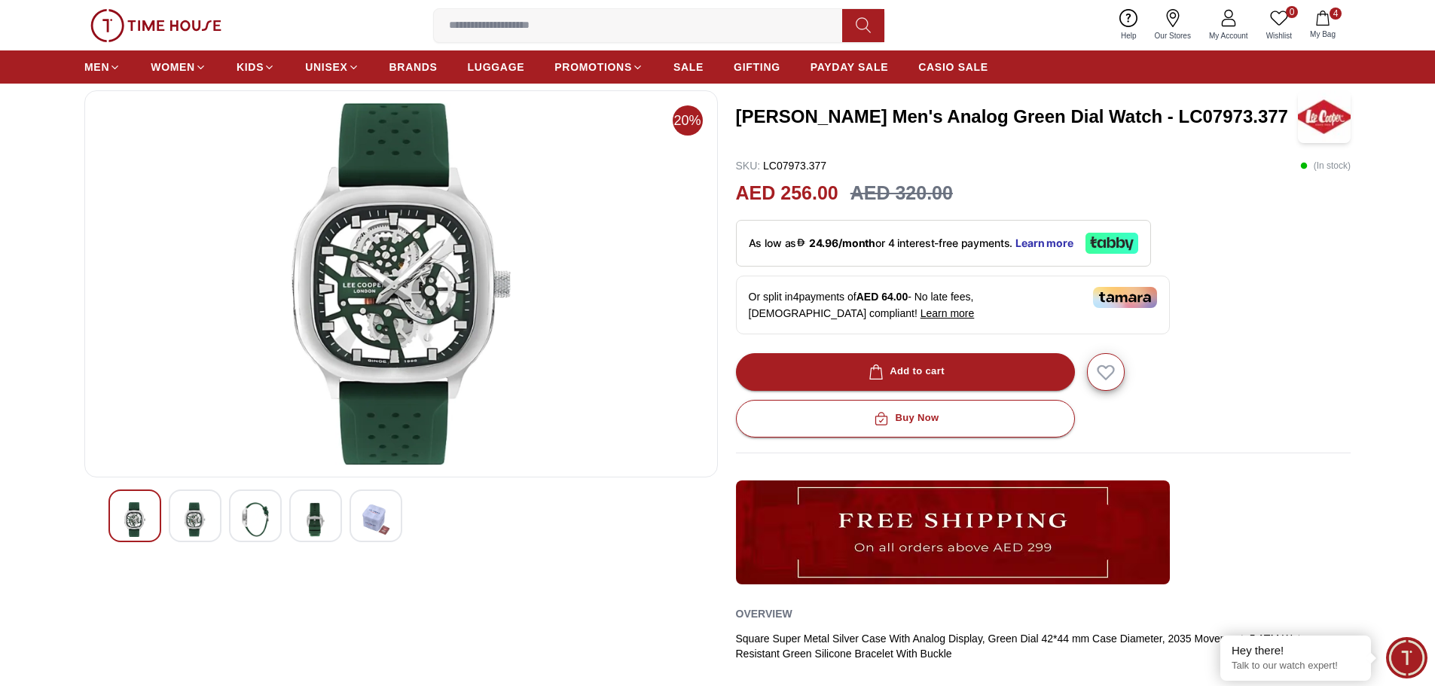
click at [312, 518] on img at bounding box center [315, 519] width 27 height 35
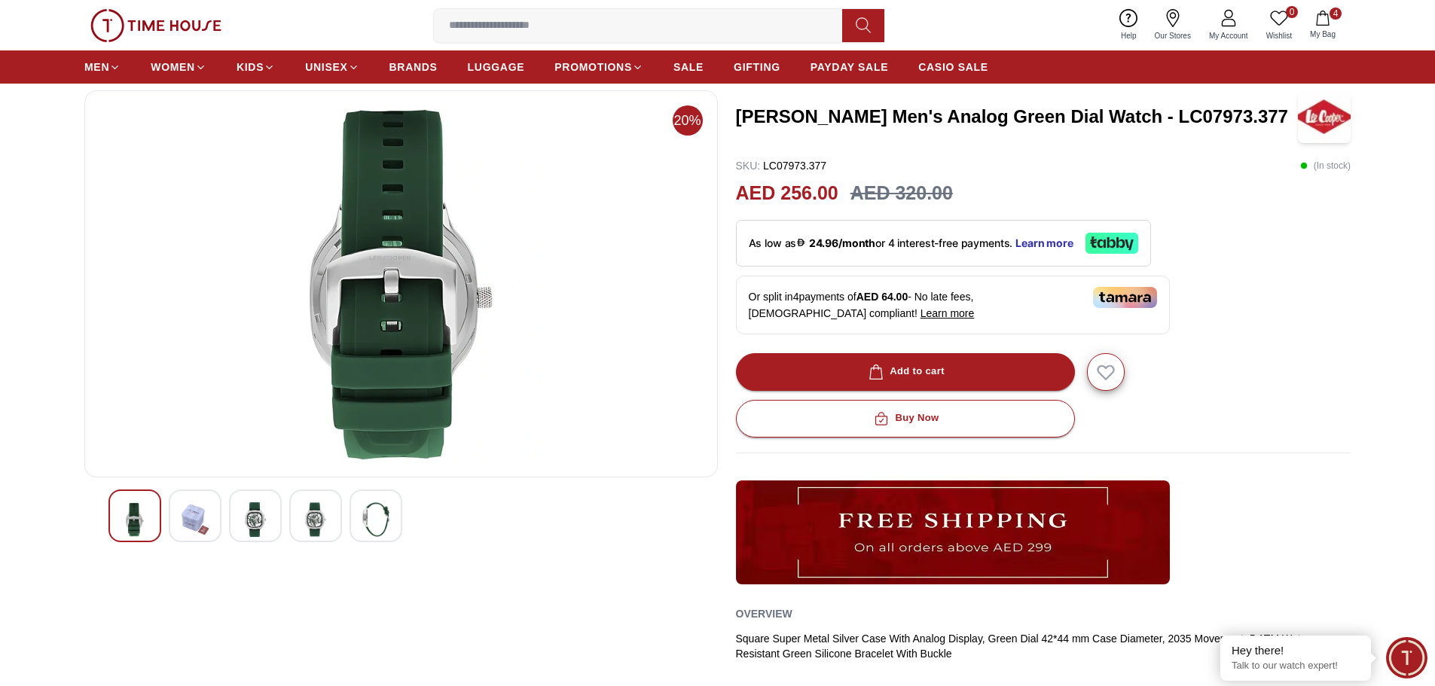
click at [358, 519] on div at bounding box center [376, 516] width 53 height 53
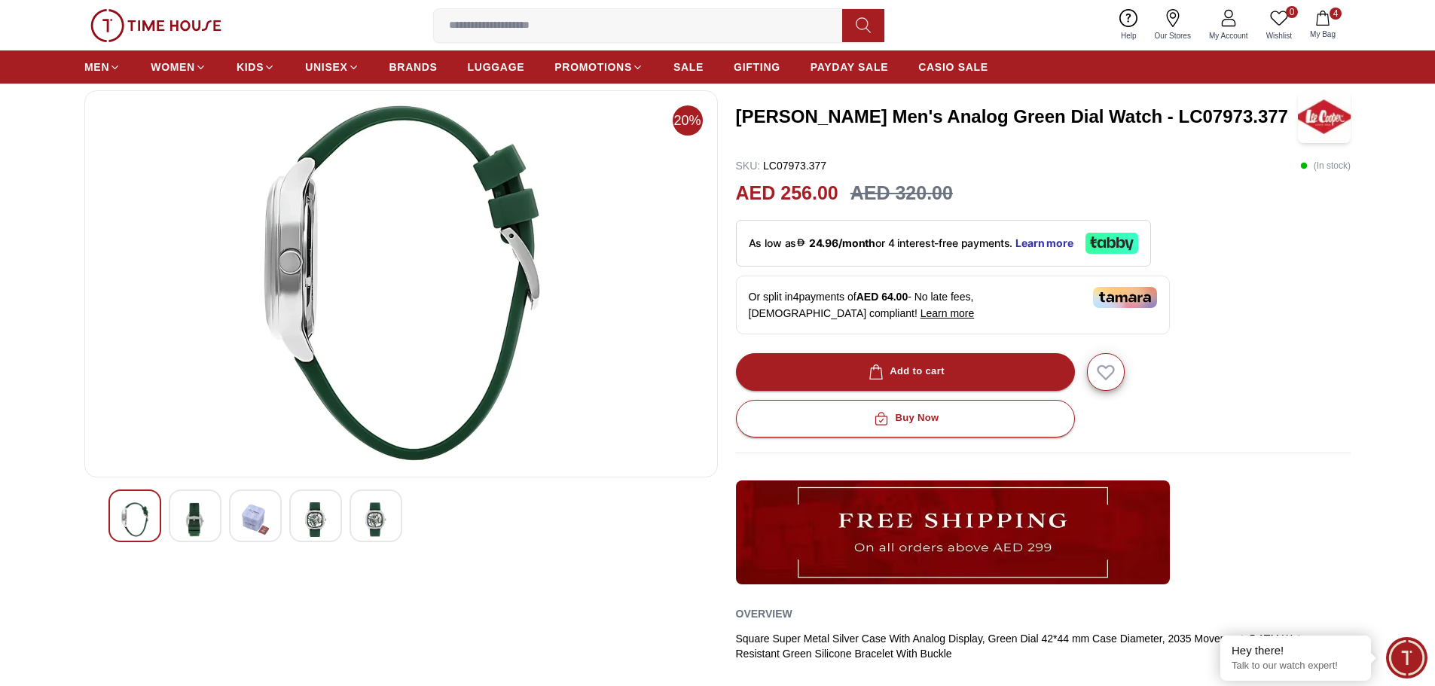
click at [314, 515] on img at bounding box center [315, 519] width 27 height 35
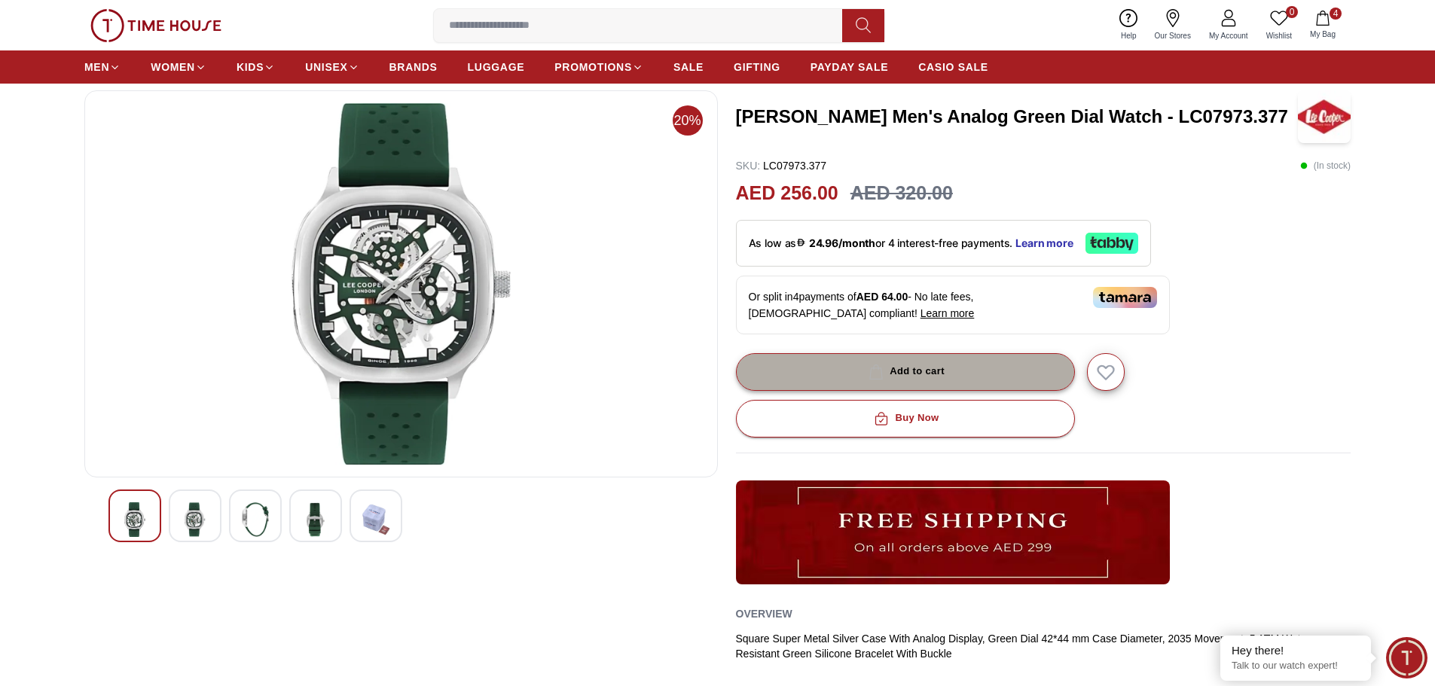
click at [829, 374] on button "Add to cart" at bounding box center [905, 372] width 339 height 38
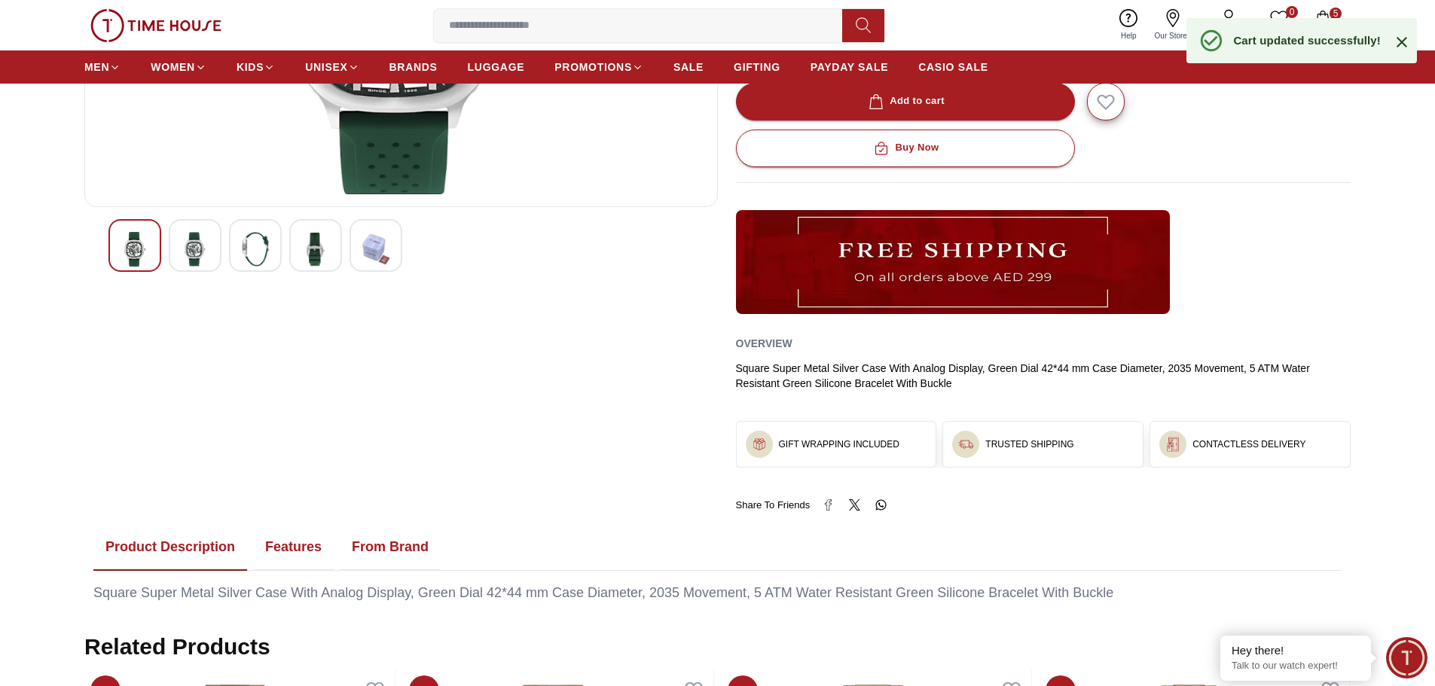
scroll to position [603, 0]
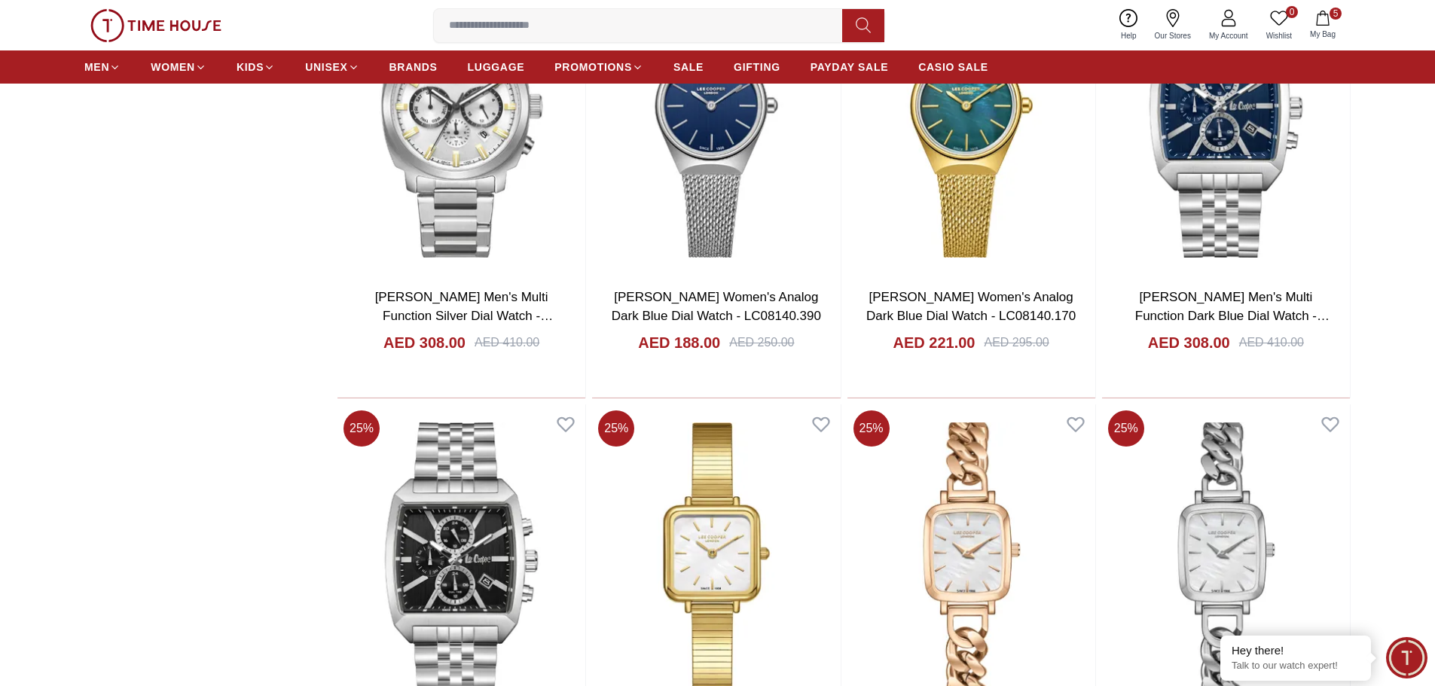
scroll to position [7899, 0]
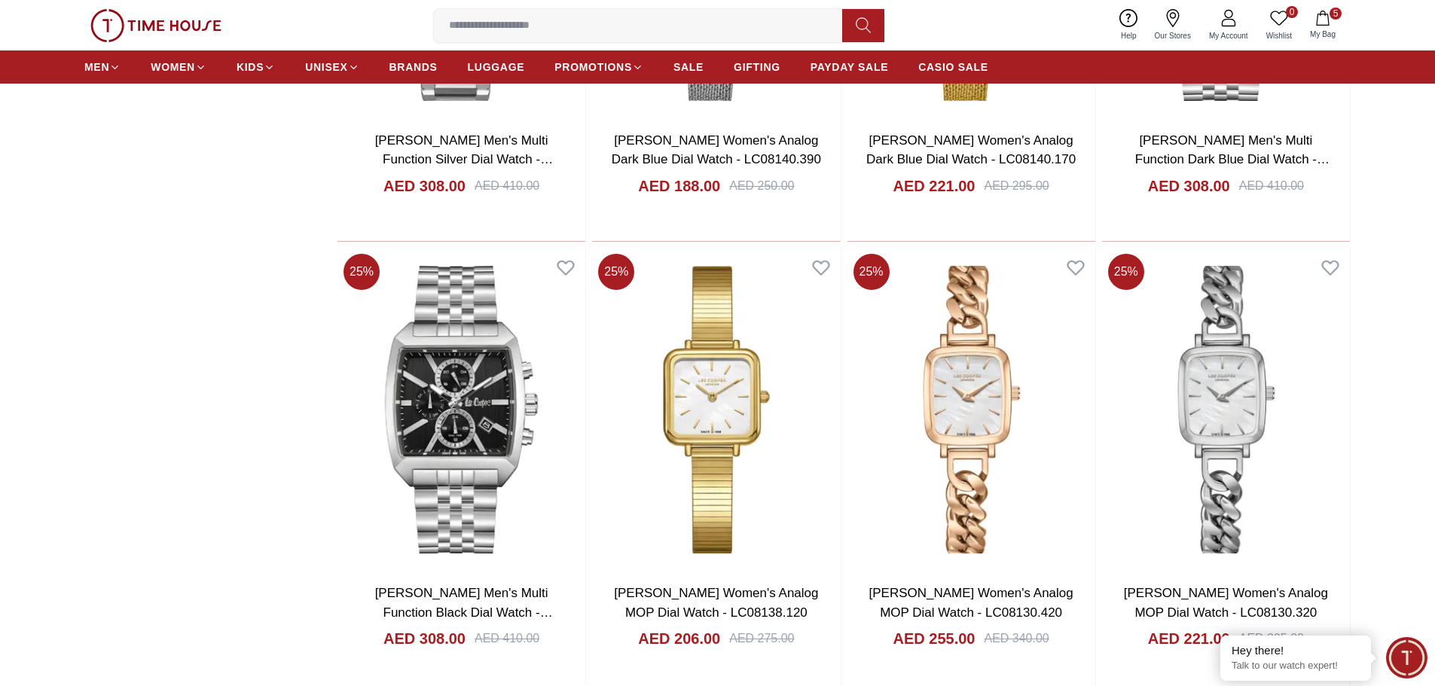
scroll to position [30431, 0]
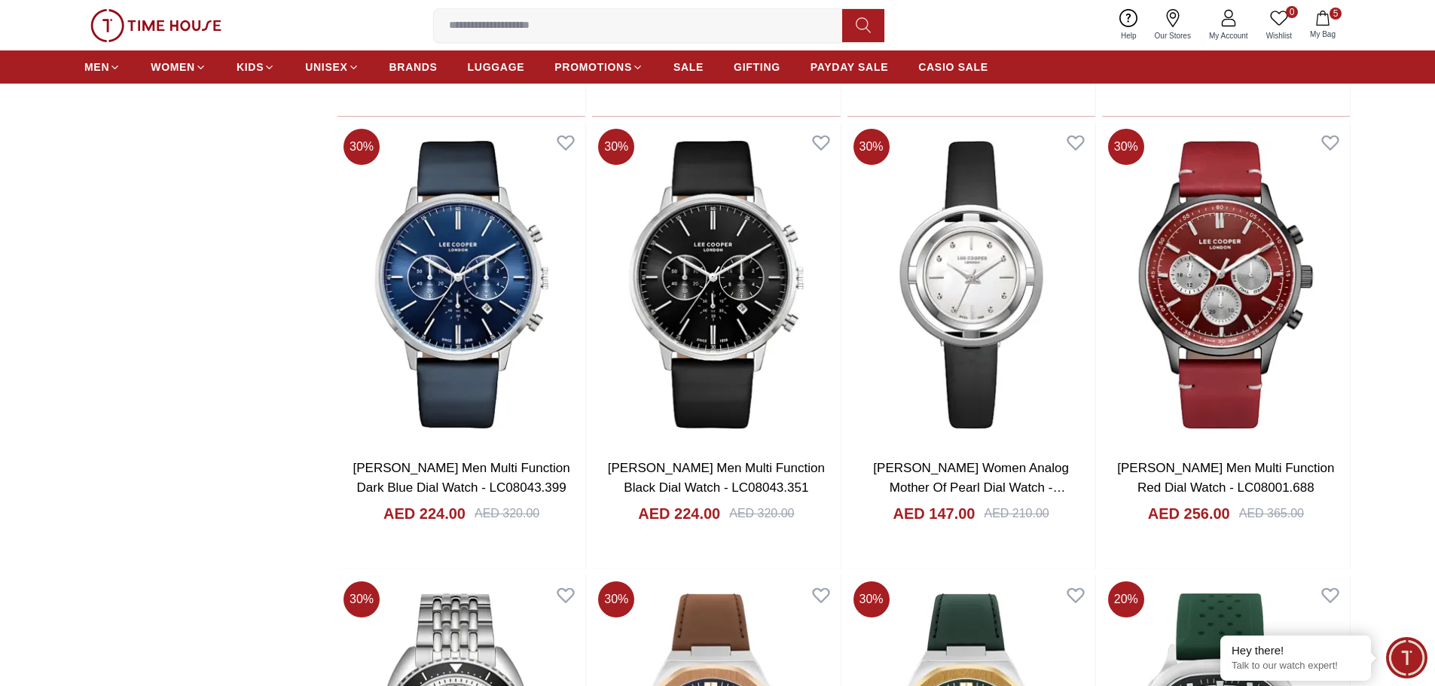
scroll to position [30421, 0]
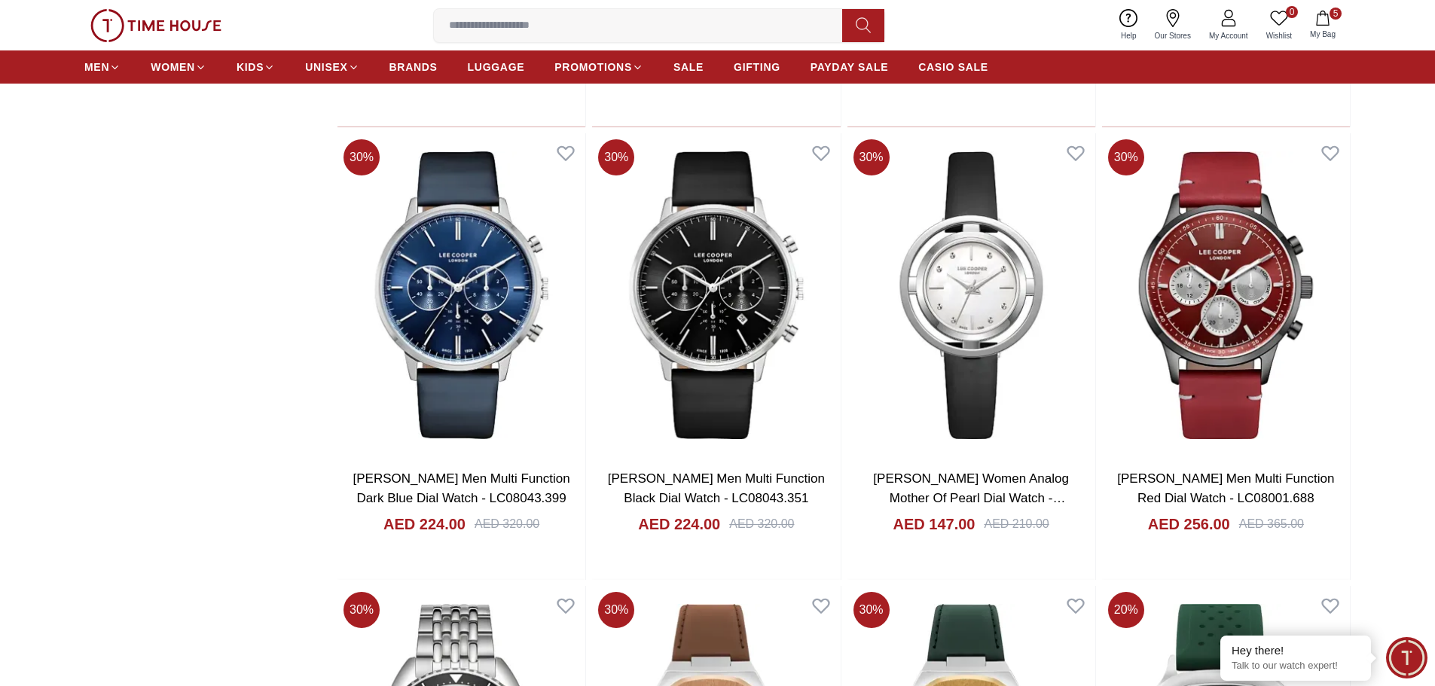
click at [1327, 11] on icon "button" at bounding box center [1322, 18] width 15 height 15
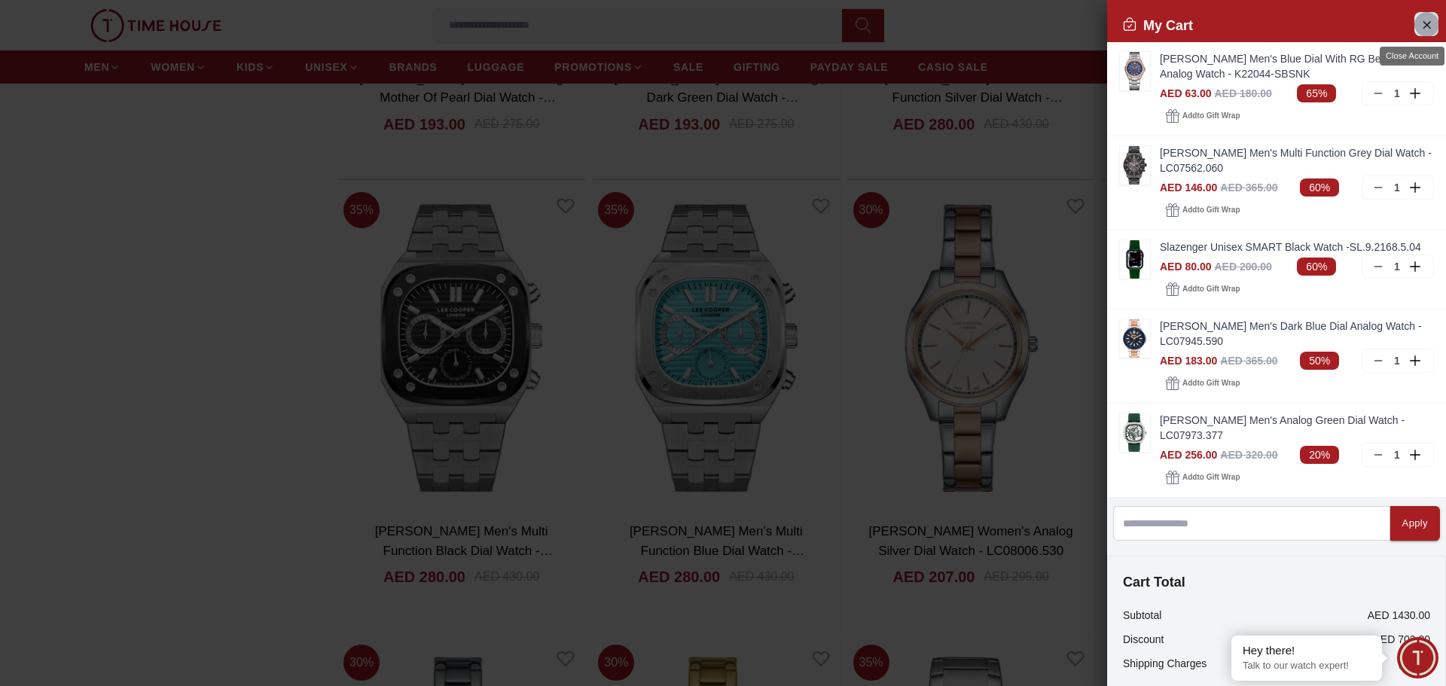
click at [1415, 20] on button "Close Account" at bounding box center [1427, 24] width 24 height 24
